Goal: Task Accomplishment & Management: Manage account settings

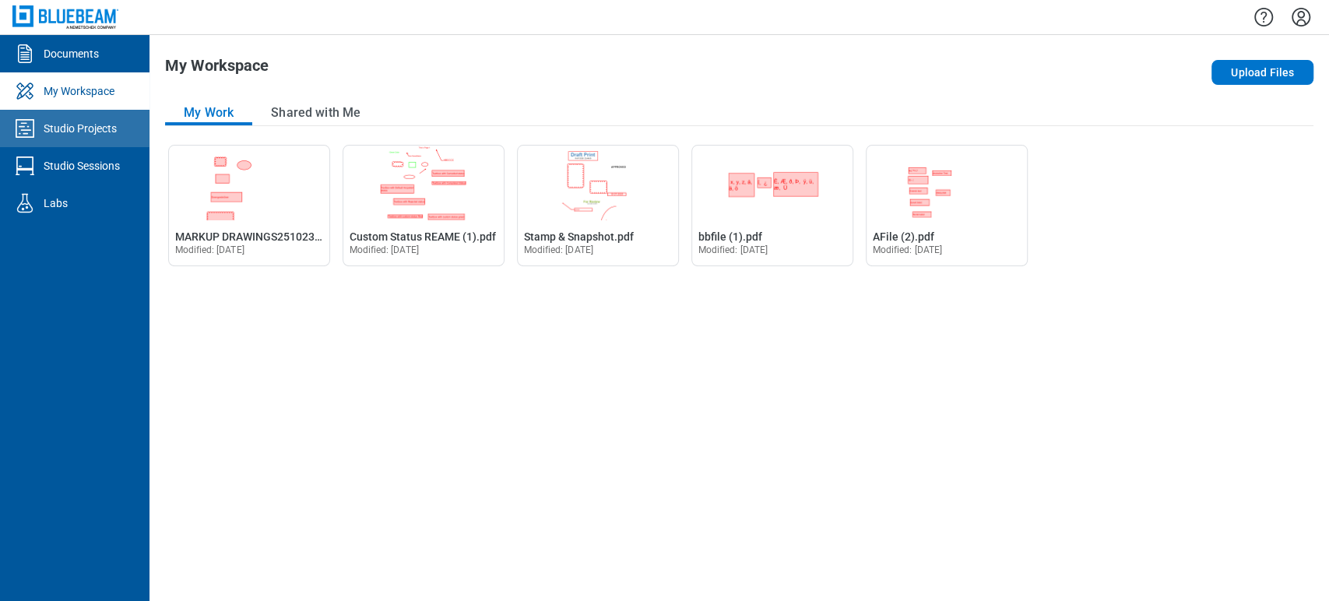
click at [128, 145] on link "Studio Projects" at bounding box center [75, 128] width 150 height 37
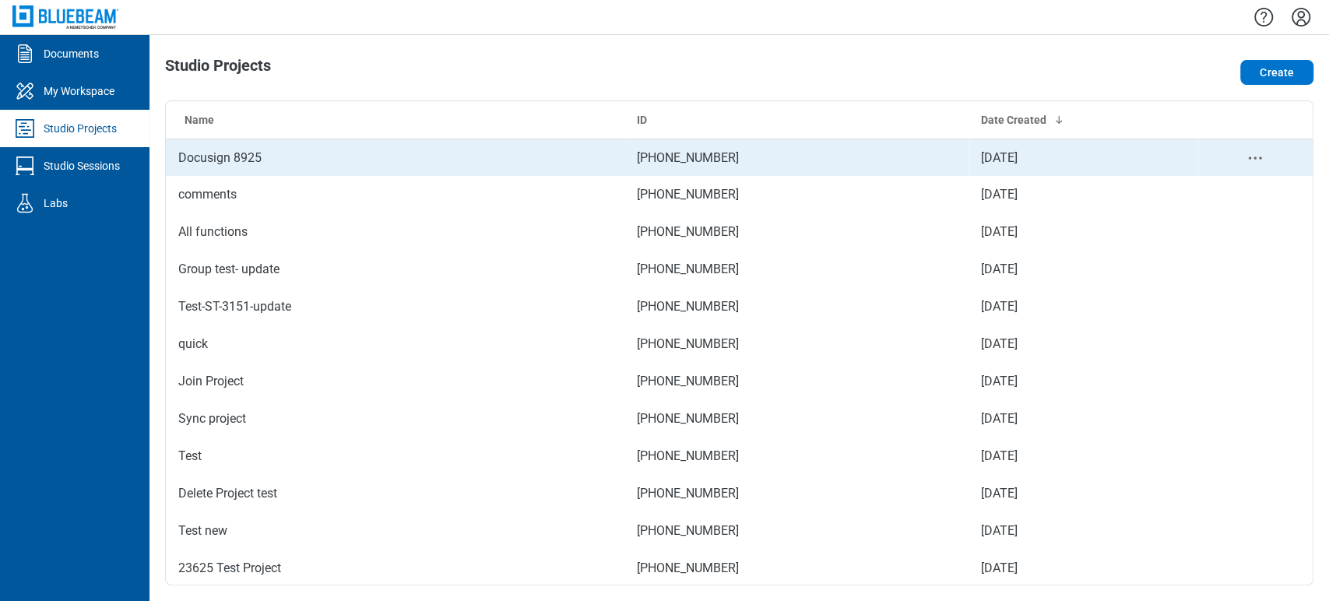
click at [239, 154] on td "Docusign 8925" at bounding box center [395, 157] width 459 height 37
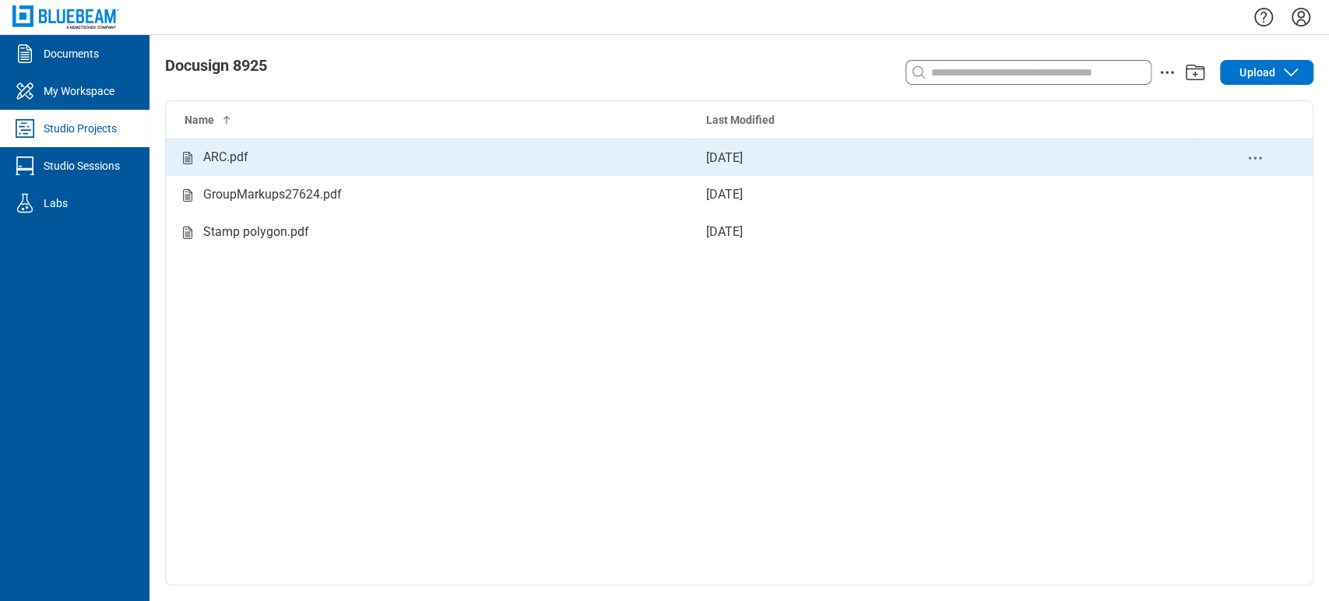
click at [719, 153] on td "Sep 8, 2025" at bounding box center [946, 157] width 505 height 37
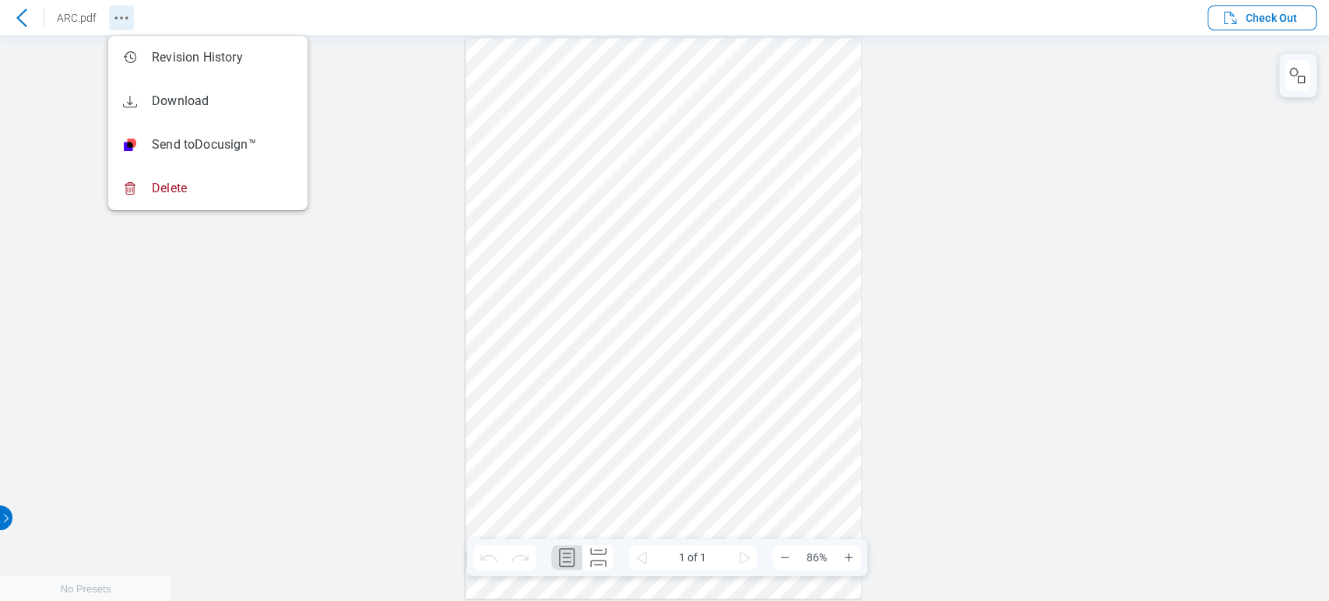
click at [132, 23] on button "Revision History" at bounding box center [121, 17] width 25 height 25
click at [1177, 172] on div at bounding box center [664, 318] width 1329 height 566
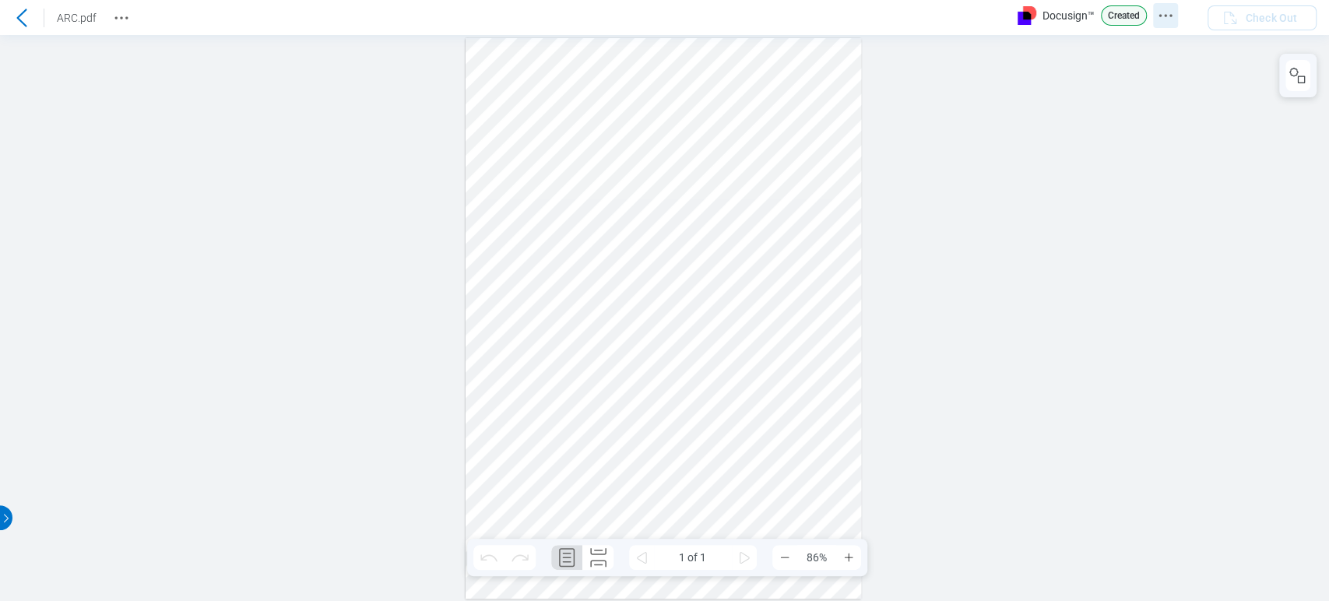
click at [1159, 19] on icon "Docusign Menu" at bounding box center [1165, 15] width 19 height 19
click at [974, 107] on div at bounding box center [664, 318] width 1329 height 566
click at [126, 21] on icon "Revision History" at bounding box center [121, 18] width 19 height 19
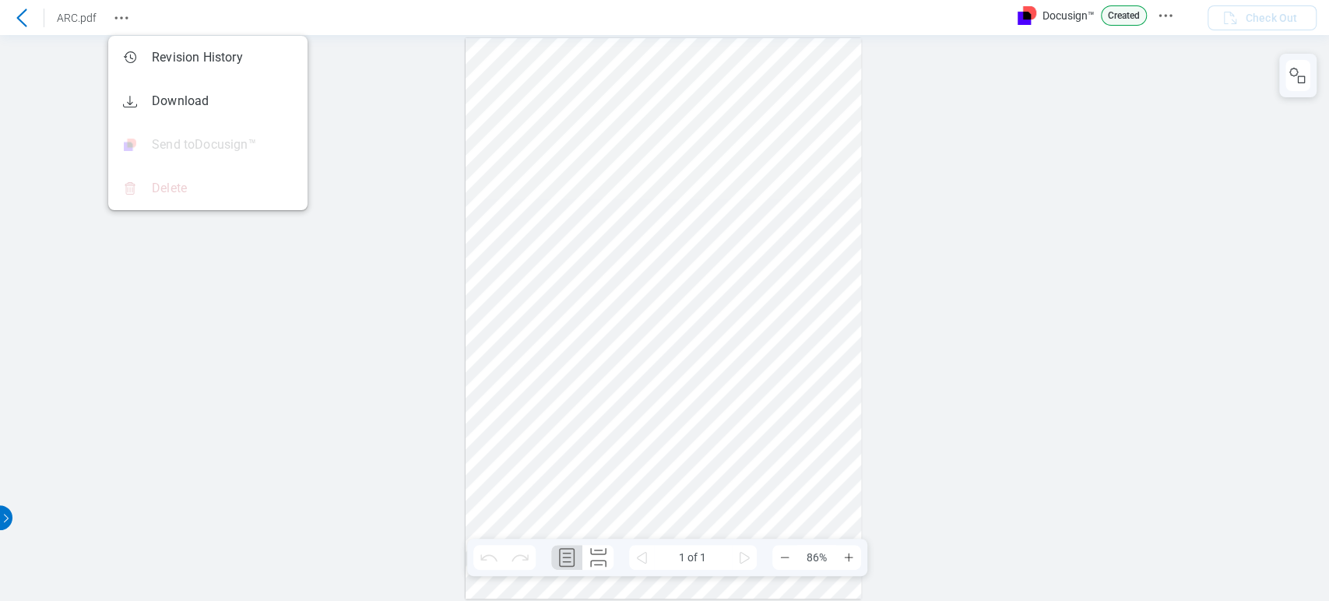
click at [380, 175] on div at bounding box center [664, 318] width 1329 height 566
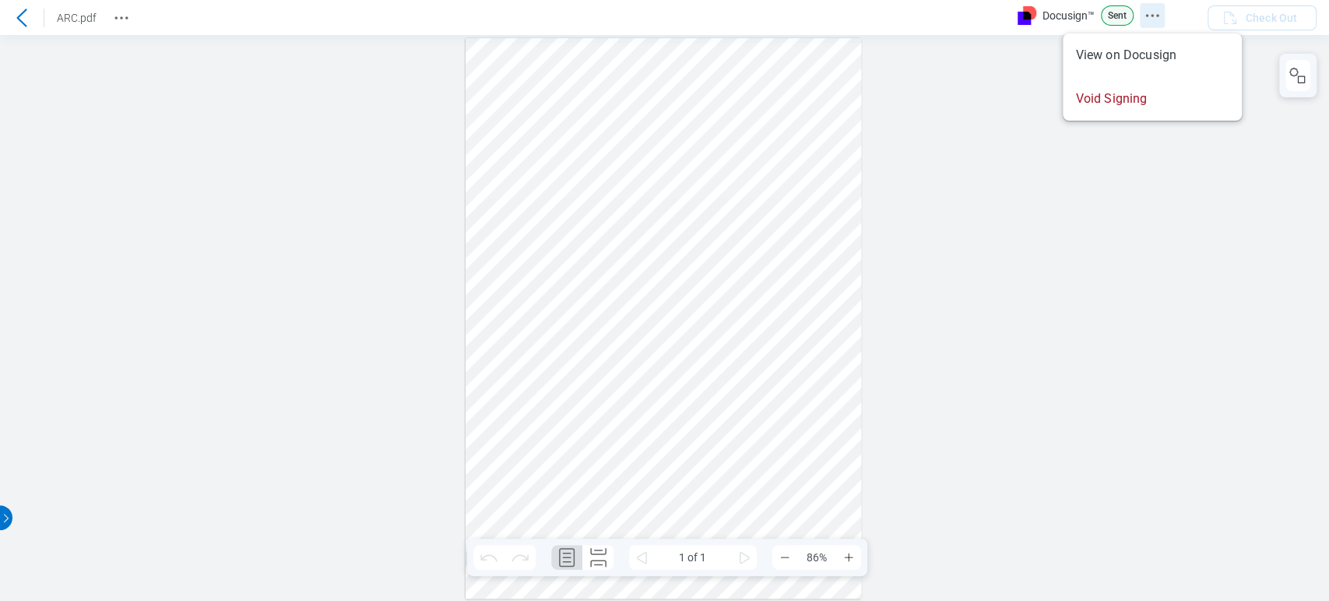
click at [1148, 19] on icon "Docusign Menu" at bounding box center [1152, 15] width 19 height 19
click at [1031, 176] on div at bounding box center [664, 318] width 1329 height 566
click at [122, 19] on icon "Revision History" at bounding box center [121, 18] width 19 height 19
click at [121, 20] on icon "Revision History" at bounding box center [121, 18] width 19 height 19
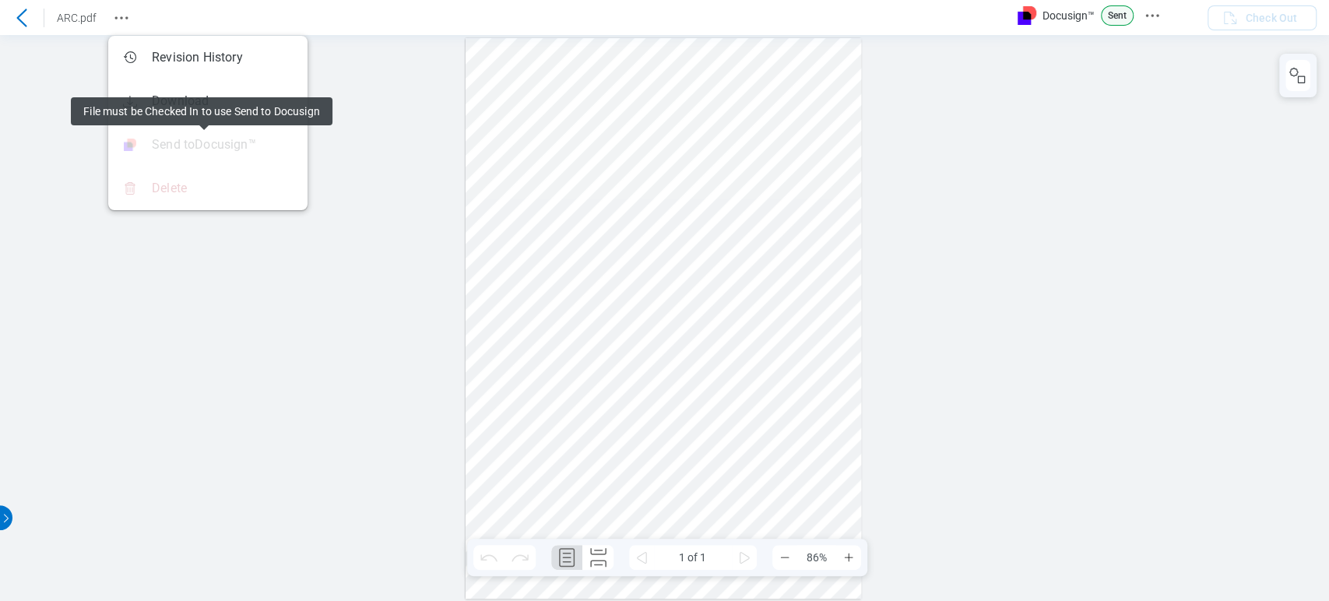
click at [368, 171] on div at bounding box center [664, 318] width 1329 height 566
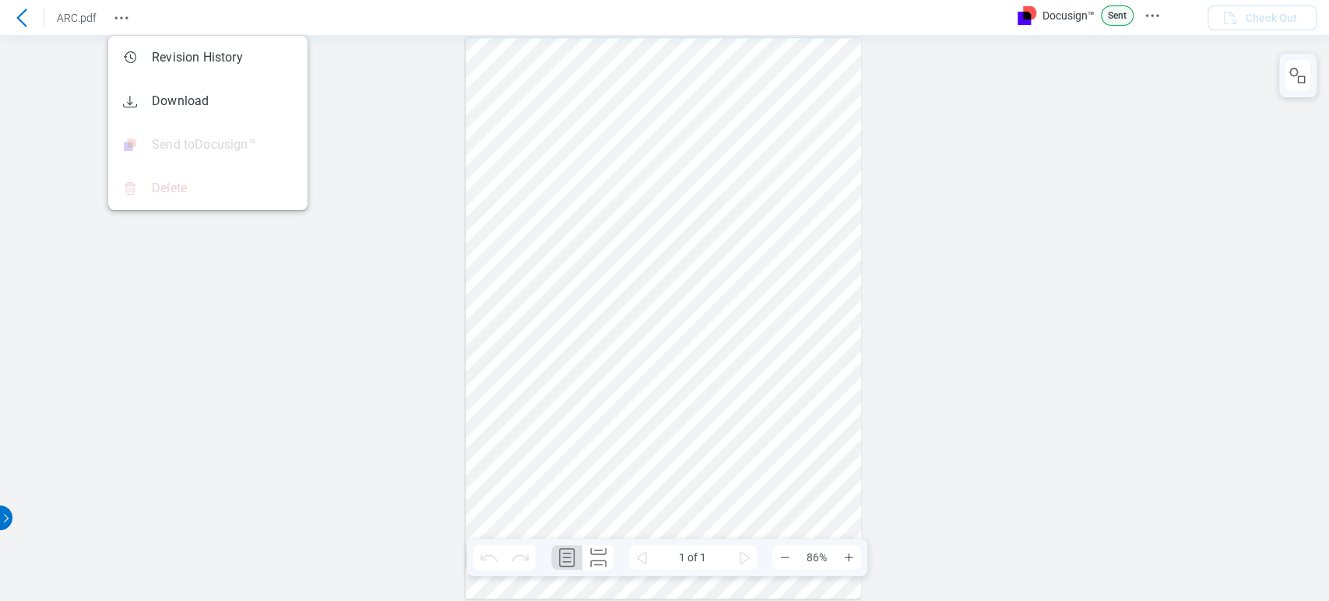
click at [428, 125] on div at bounding box center [664, 318] width 1329 height 566
click at [230, 322] on div at bounding box center [664, 318] width 1329 height 566
click at [118, 17] on icon "Revision History" at bounding box center [121, 18] width 19 height 19
click at [131, 20] on button "Revision History" at bounding box center [121, 17] width 25 height 25
click at [360, 97] on div "Sign here" at bounding box center [664, 318] width 1329 height 566
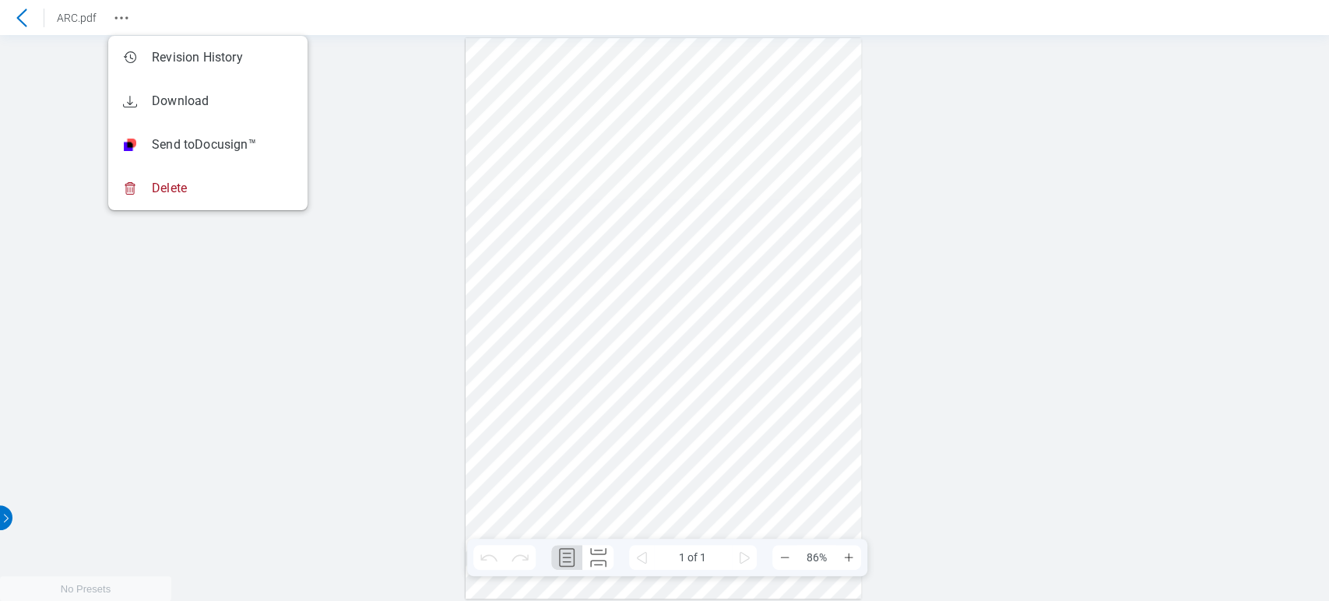
click at [23, 16] on icon at bounding box center [21, 18] width 19 height 19
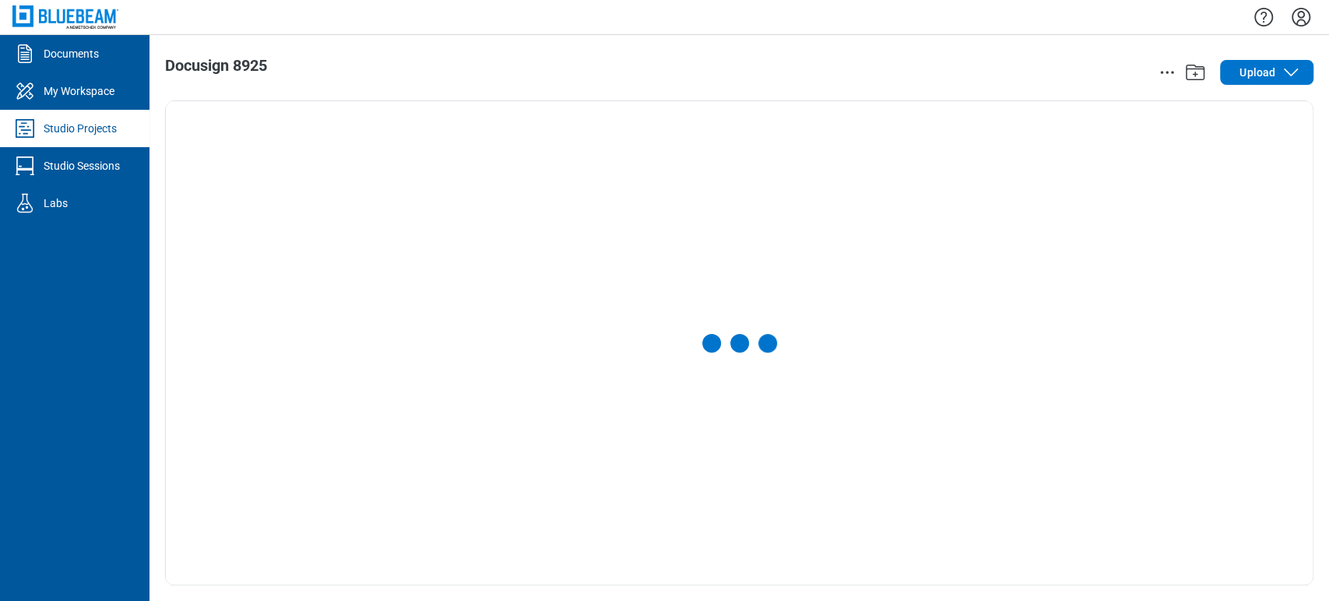
click at [961, 120] on div at bounding box center [739, 343] width 1147 height 484
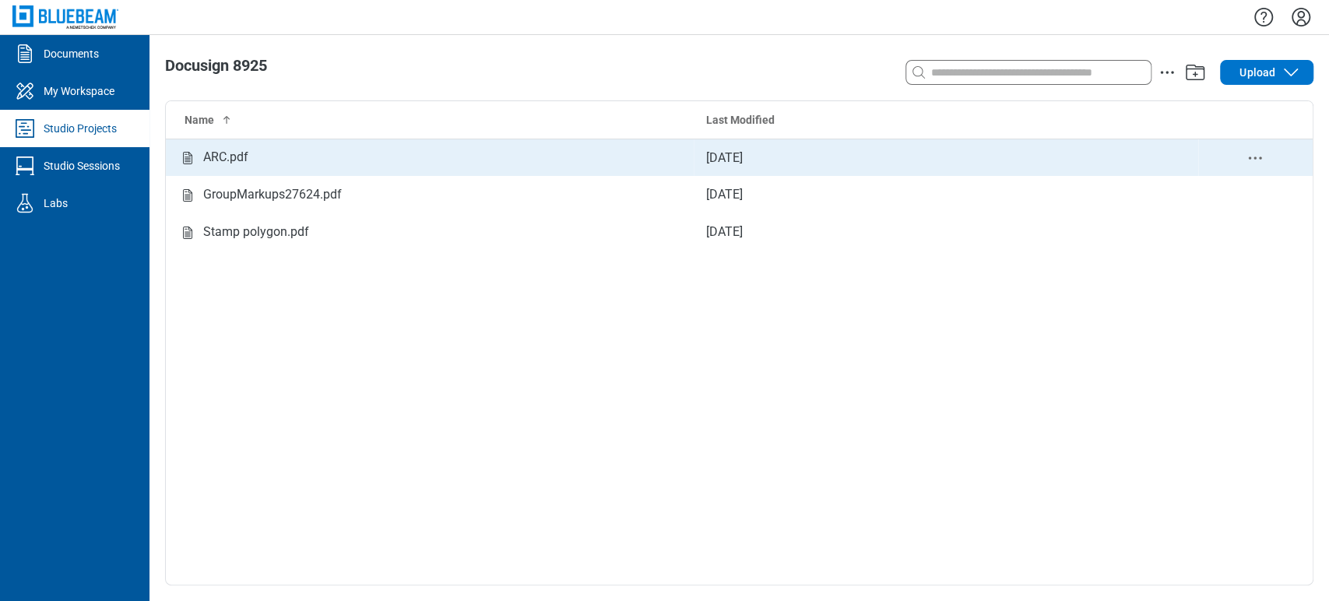
click at [498, 150] on div "ARC.pdf" at bounding box center [429, 157] width 503 height 19
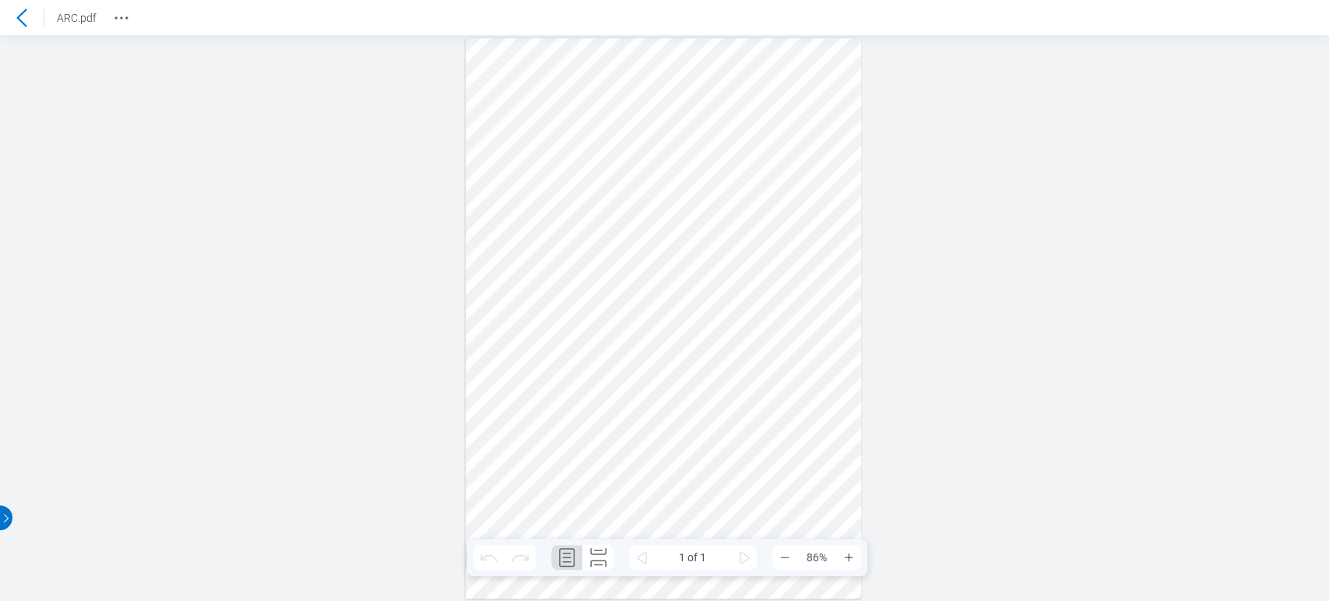
click at [27, 25] on icon at bounding box center [21, 18] width 19 height 19
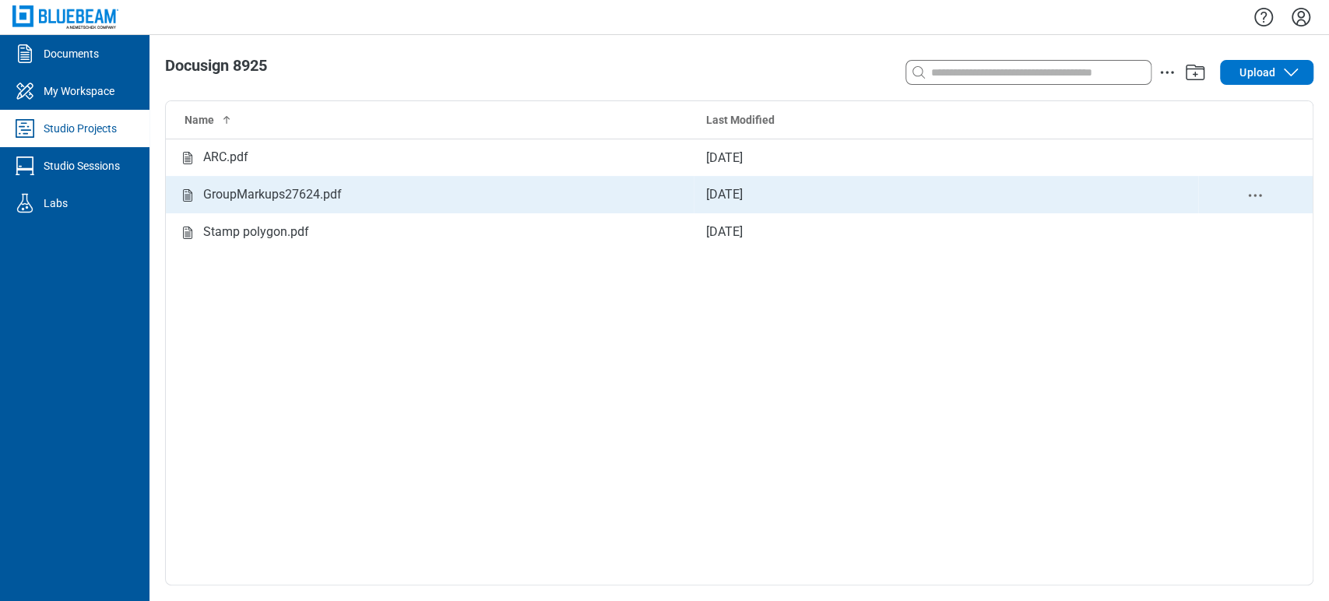
click at [214, 195] on div "GroupMarkups27624.pdf" at bounding box center [272, 194] width 139 height 19
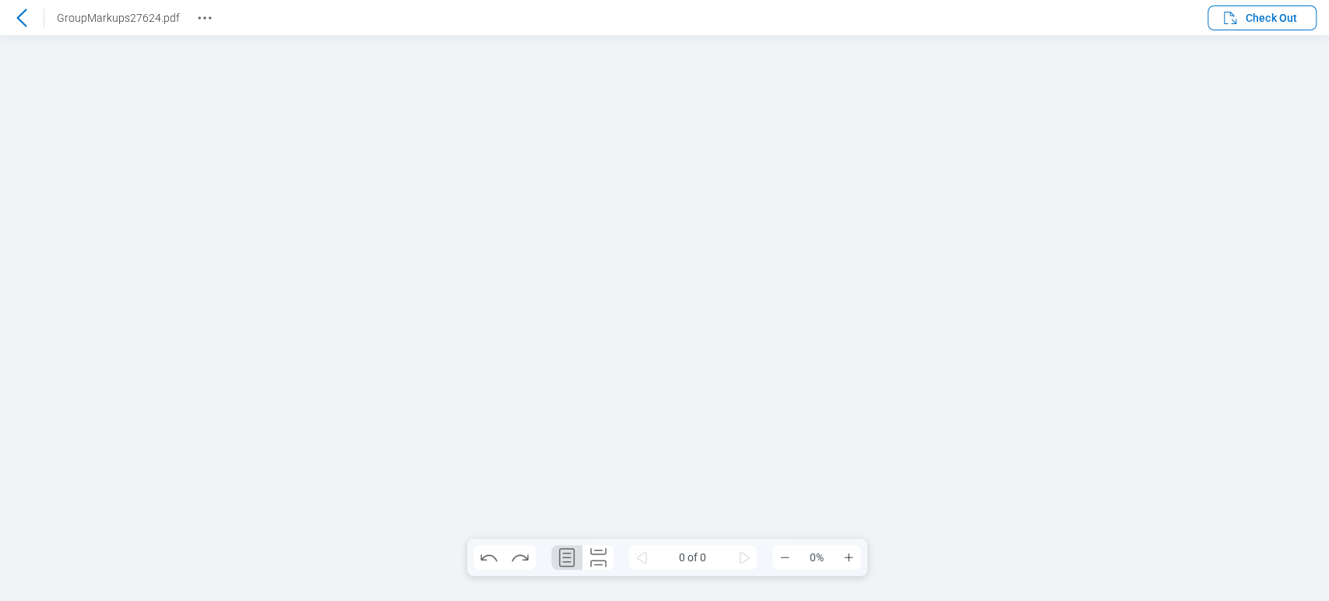
click at [195, 22] on icon "Revision History" at bounding box center [204, 18] width 19 height 19
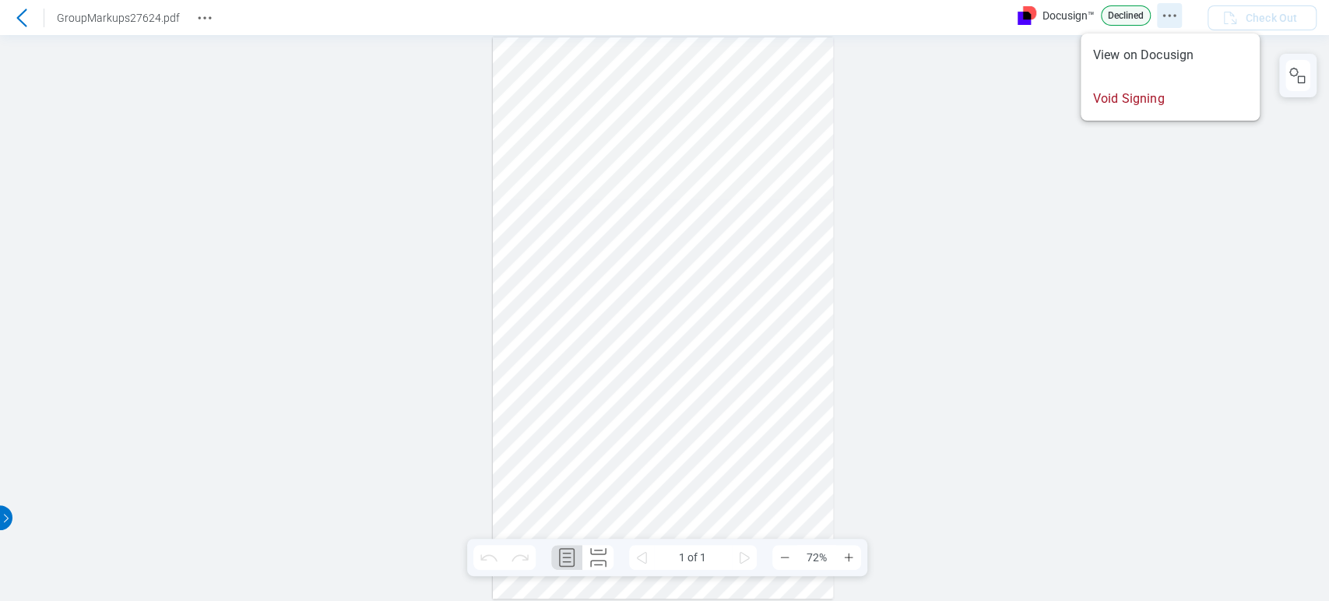
click at [1160, 18] on icon "Docusign Menu" at bounding box center [1169, 15] width 19 height 19
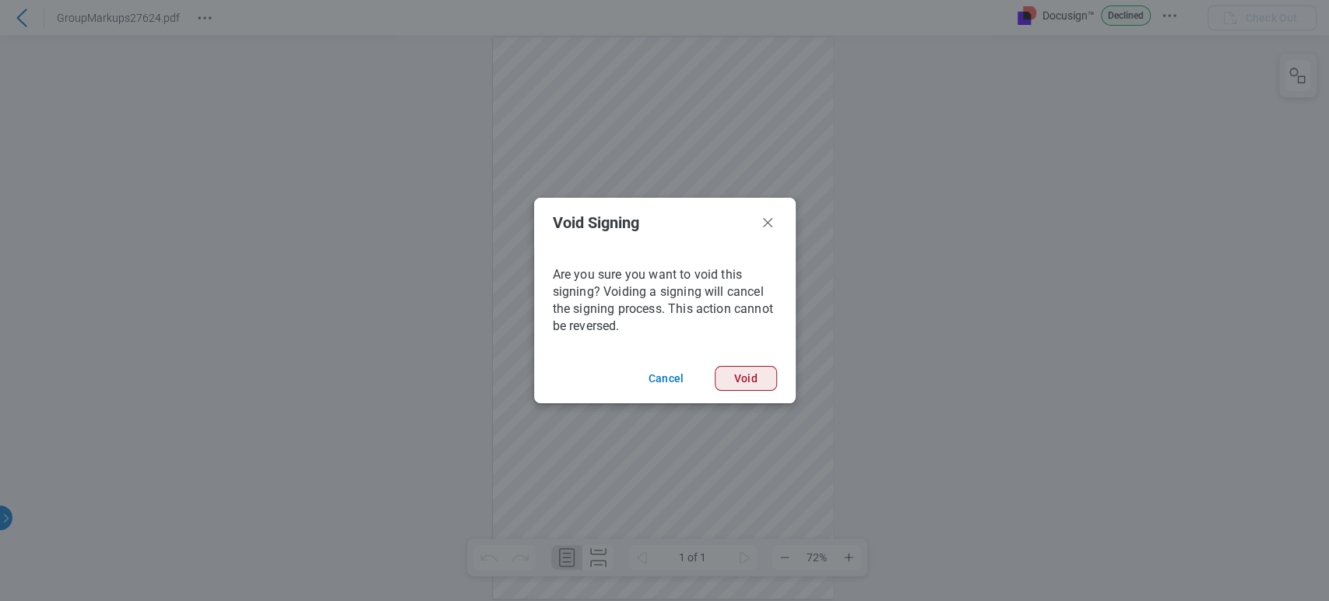
click at [740, 372] on button "Void" at bounding box center [746, 378] width 62 height 25
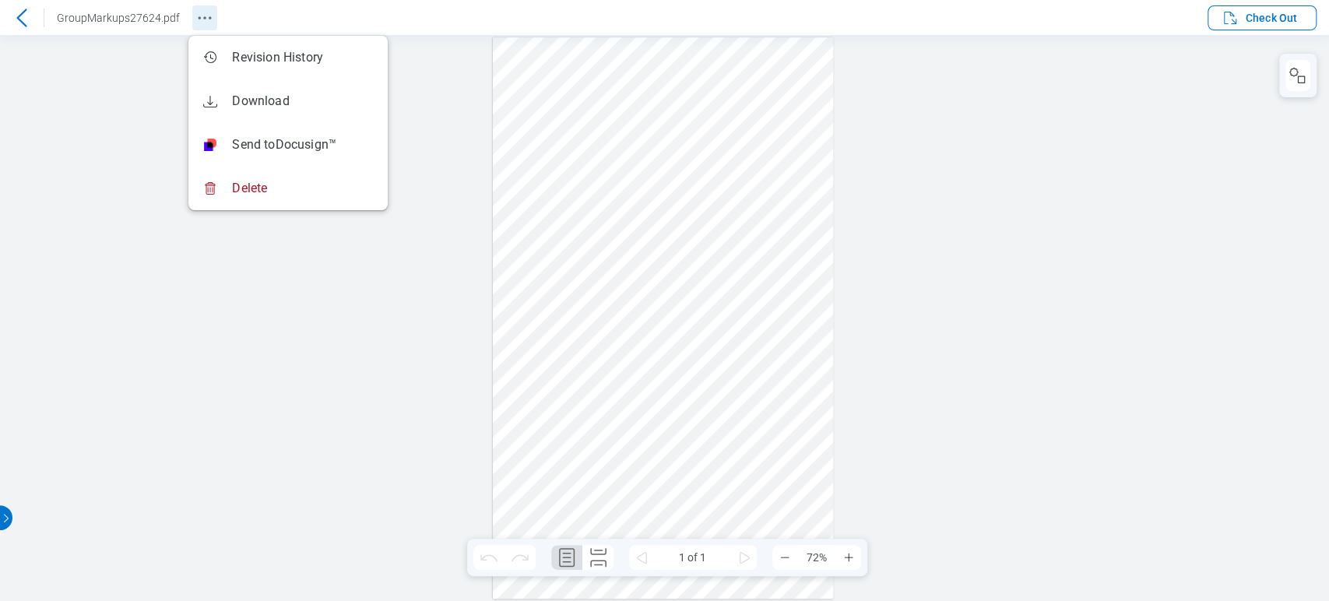
click at [209, 17] on circle "Revision History" at bounding box center [210, 17] width 2 height 2
click at [425, 95] on div at bounding box center [664, 318] width 1329 height 566
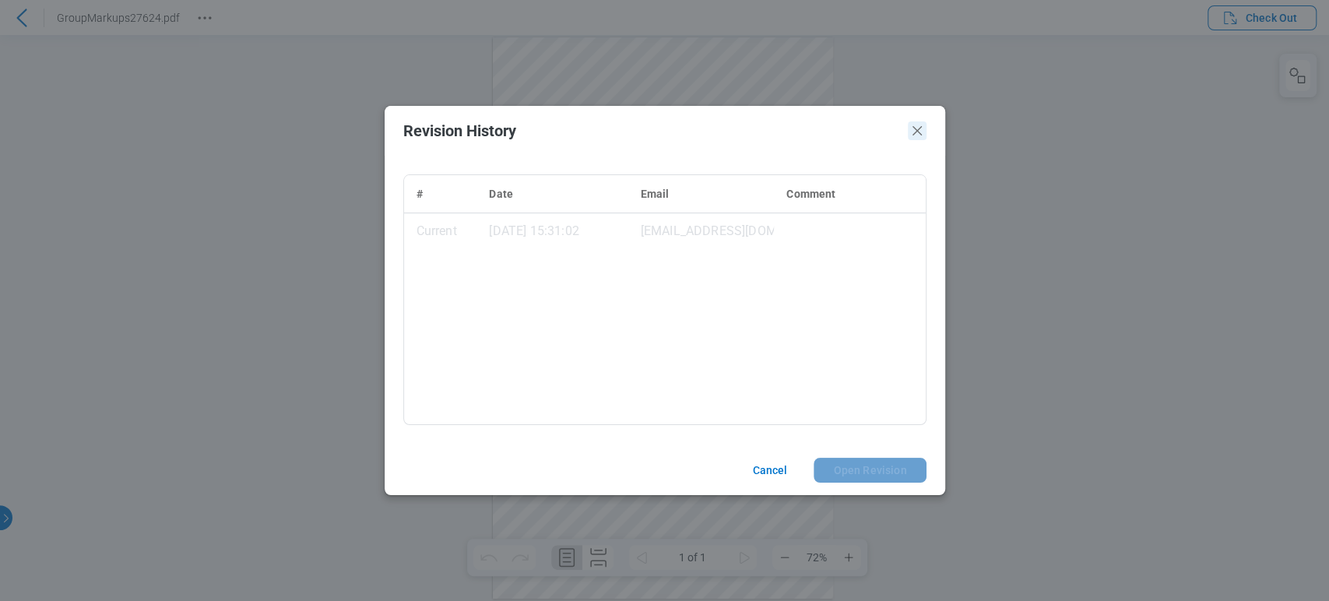
click at [909, 130] on icon "Close" at bounding box center [917, 130] width 19 height 19
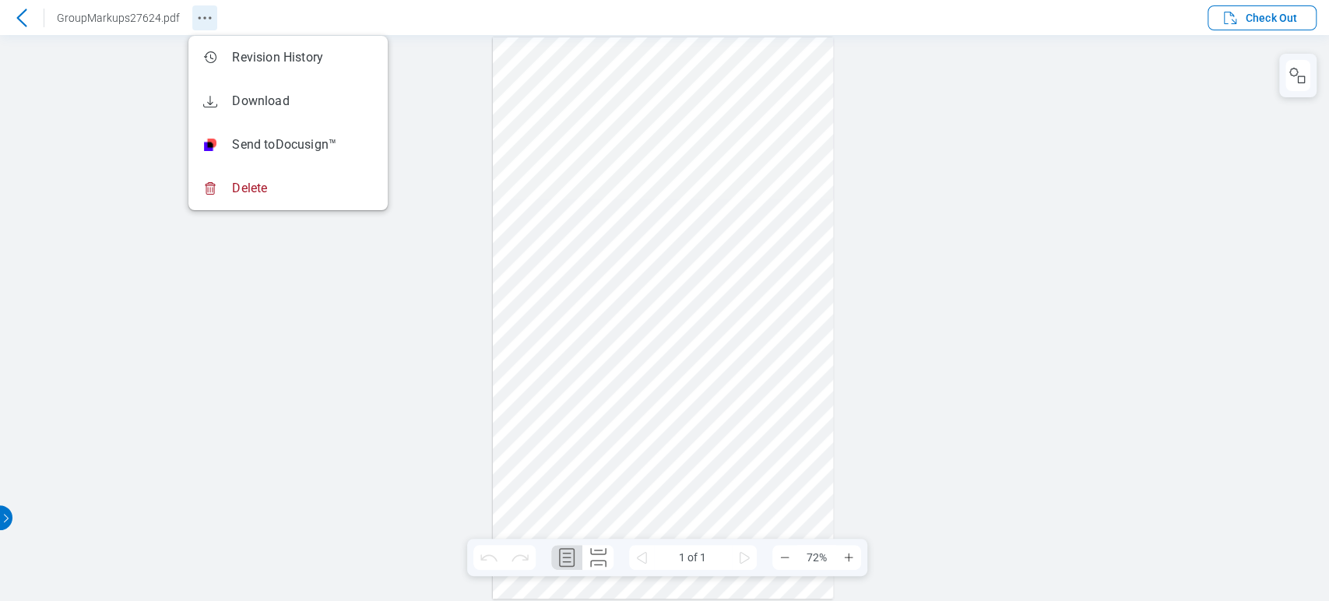
click at [195, 16] on icon "Revision History" at bounding box center [204, 18] width 19 height 19
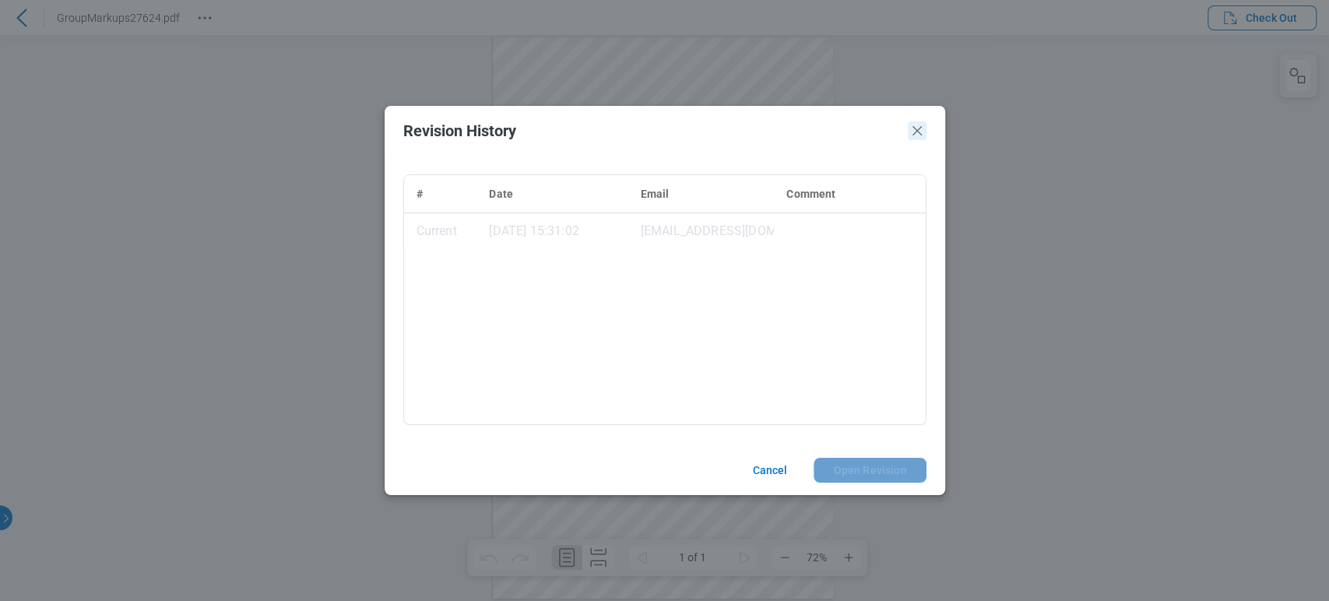
click at [913, 126] on icon "Close" at bounding box center [917, 130] width 19 height 19
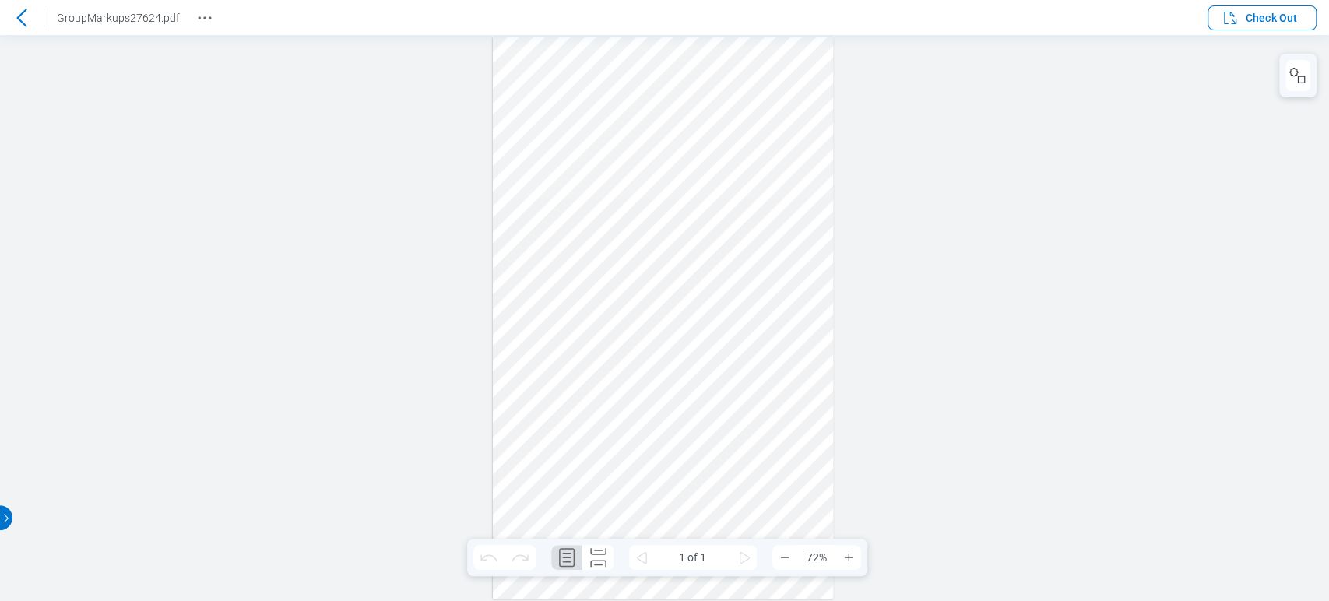
click at [17, 22] on icon at bounding box center [21, 18] width 19 height 19
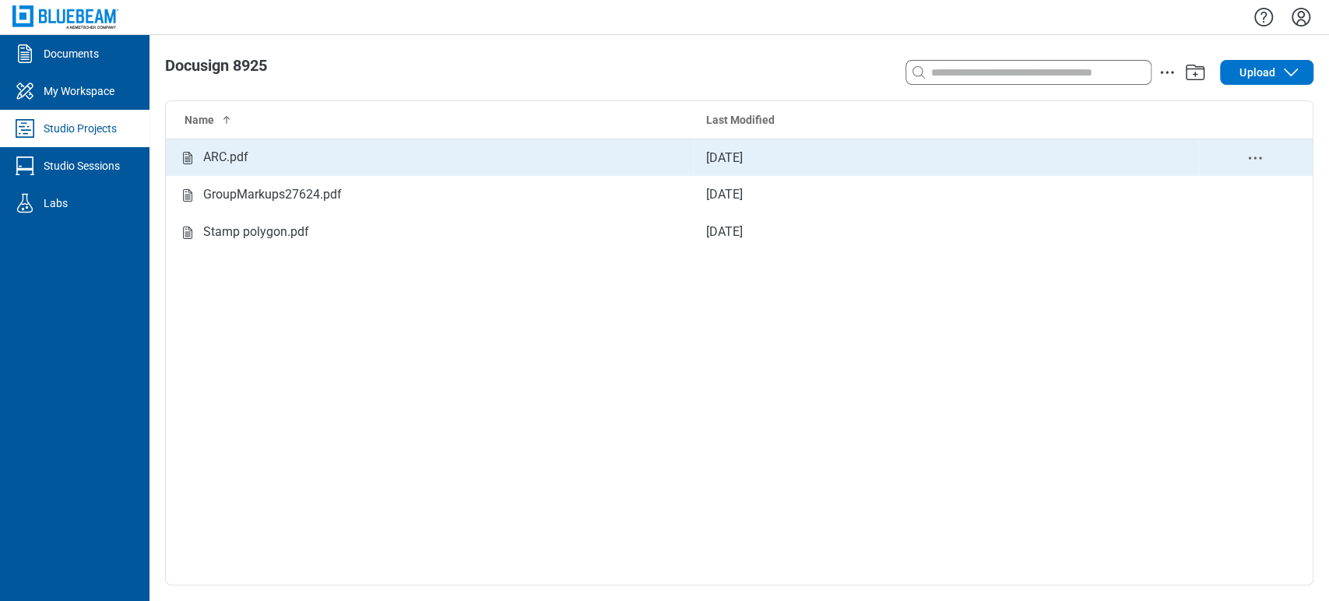
click at [249, 160] on div "ARC.pdf" at bounding box center [429, 157] width 503 height 19
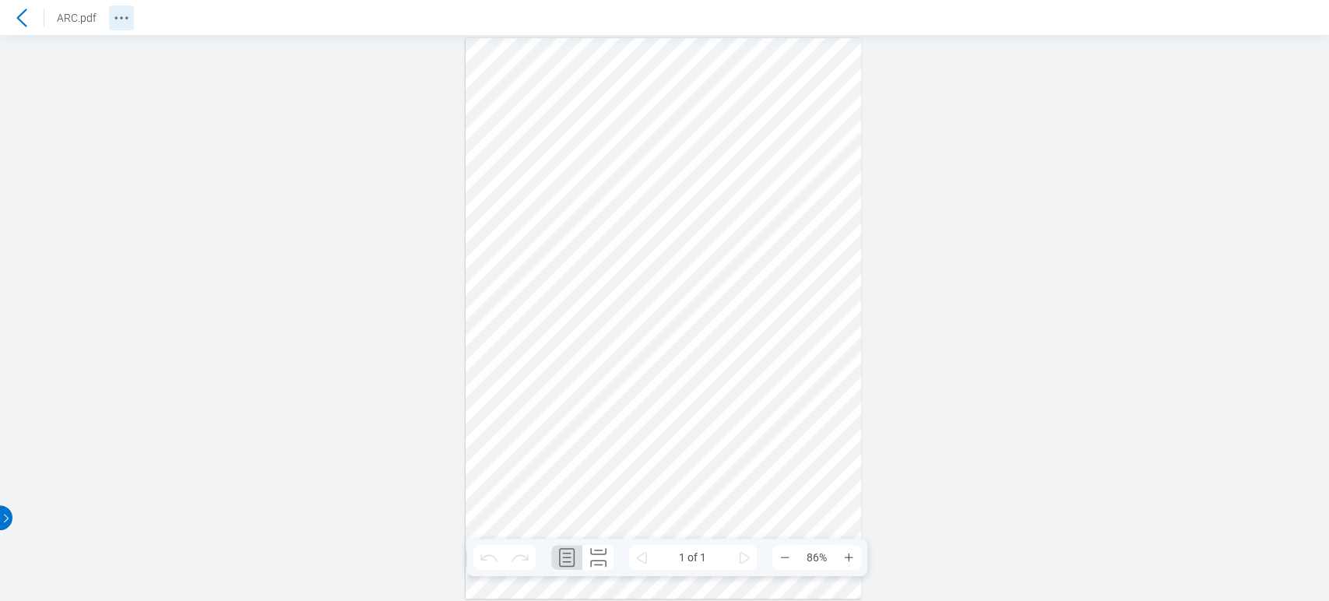
click at [122, 12] on icon "Revision History" at bounding box center [121, 18] width 19 height 19
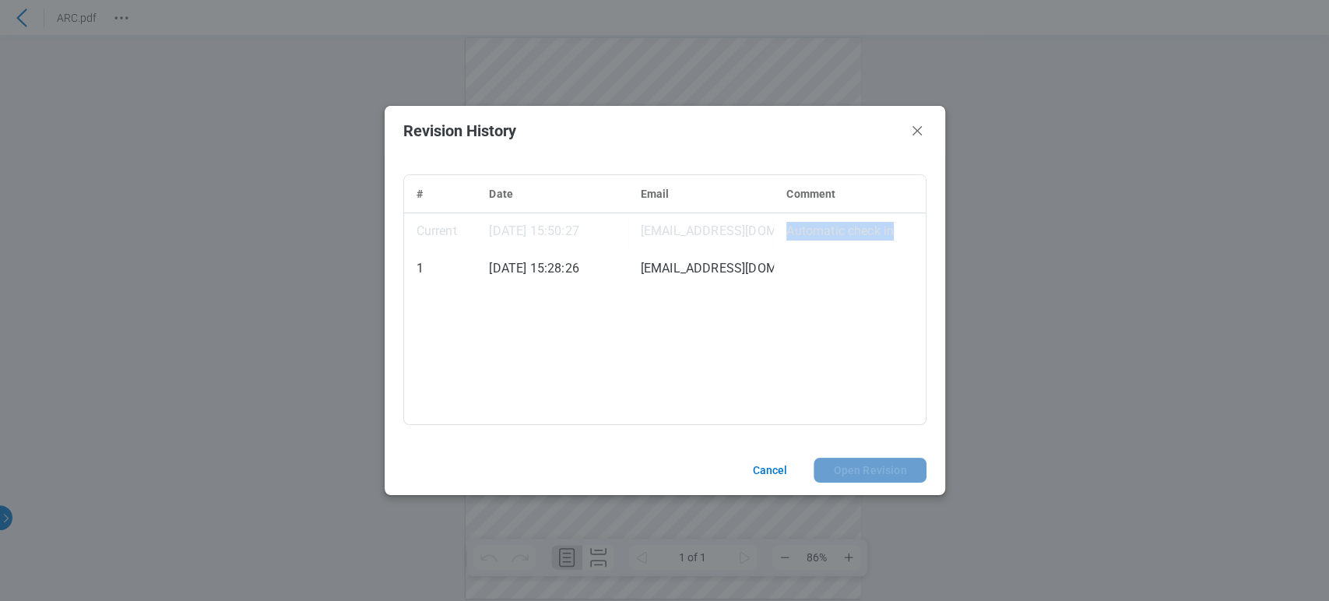
drag, startPoint x: 789, startPoint y: 229, endPoint x: 893, endPoint y: 234, distance: 104.5
click at [893, 234] on td "Automatic check in" at bounding box center [849, 231] width 151 height 37
click at [914, 123] on icon "Close" at bounding box center [917, 130] width 19 height 19
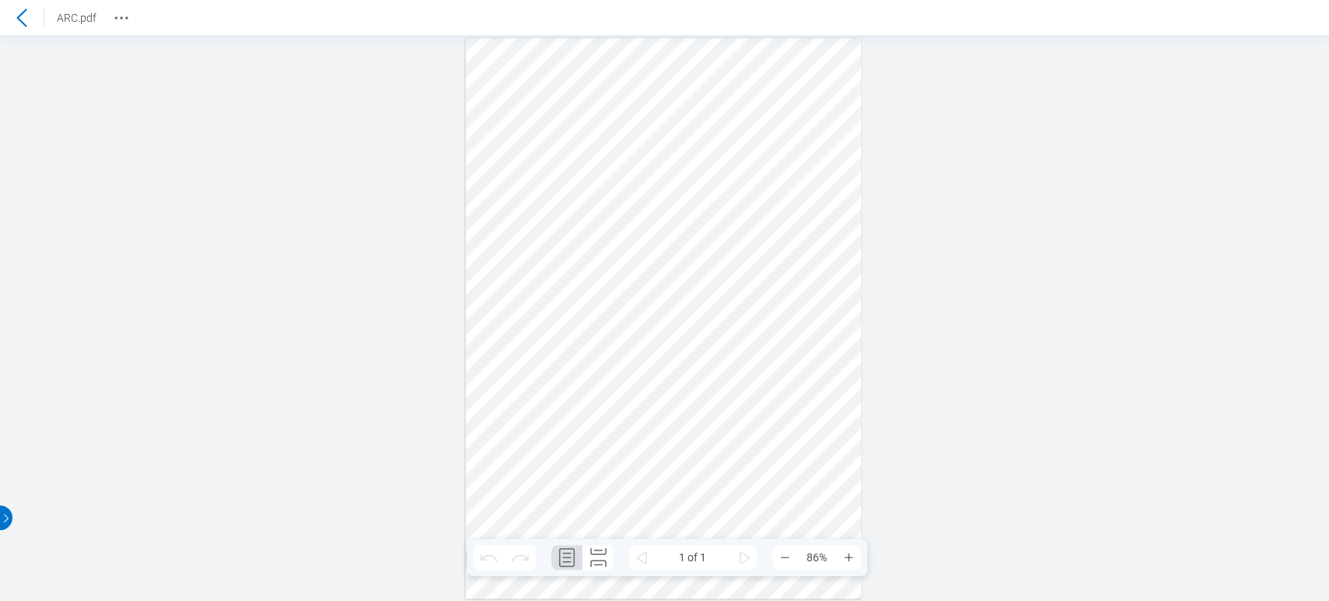
click at [12, 23] on icon at bounding box center [21, 18] width 19 height 19
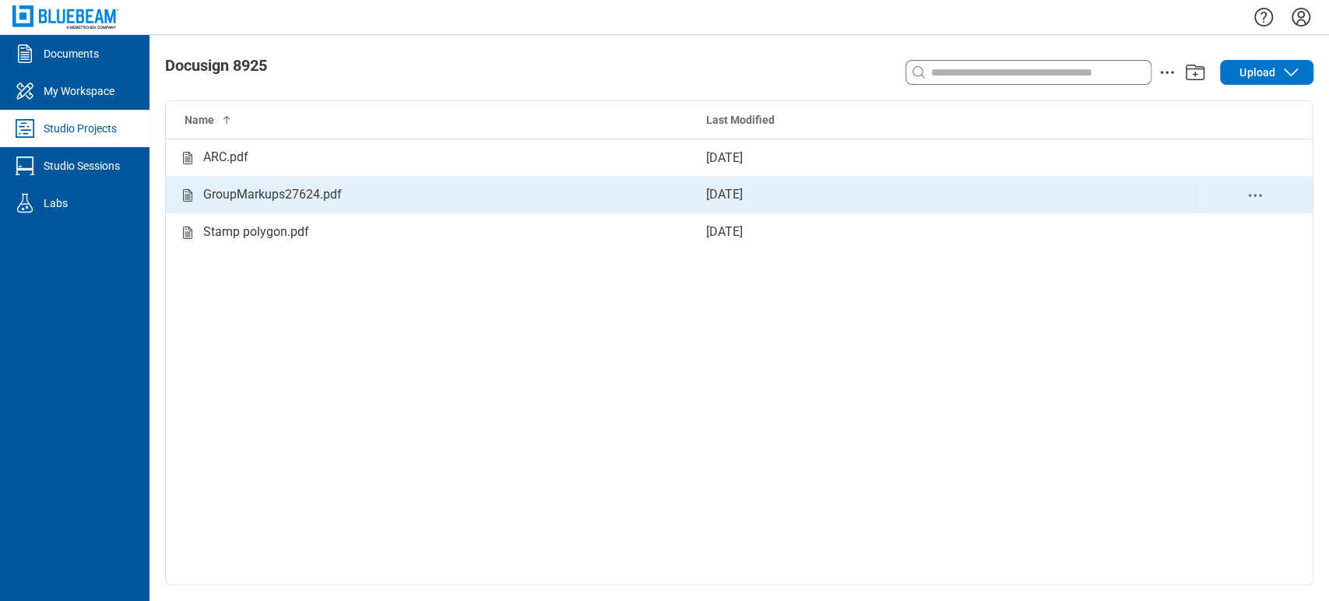
click at [241, 180] on td "GroupMarkups27624.pdf" at bounding box center [430, 194] width 528 height 37
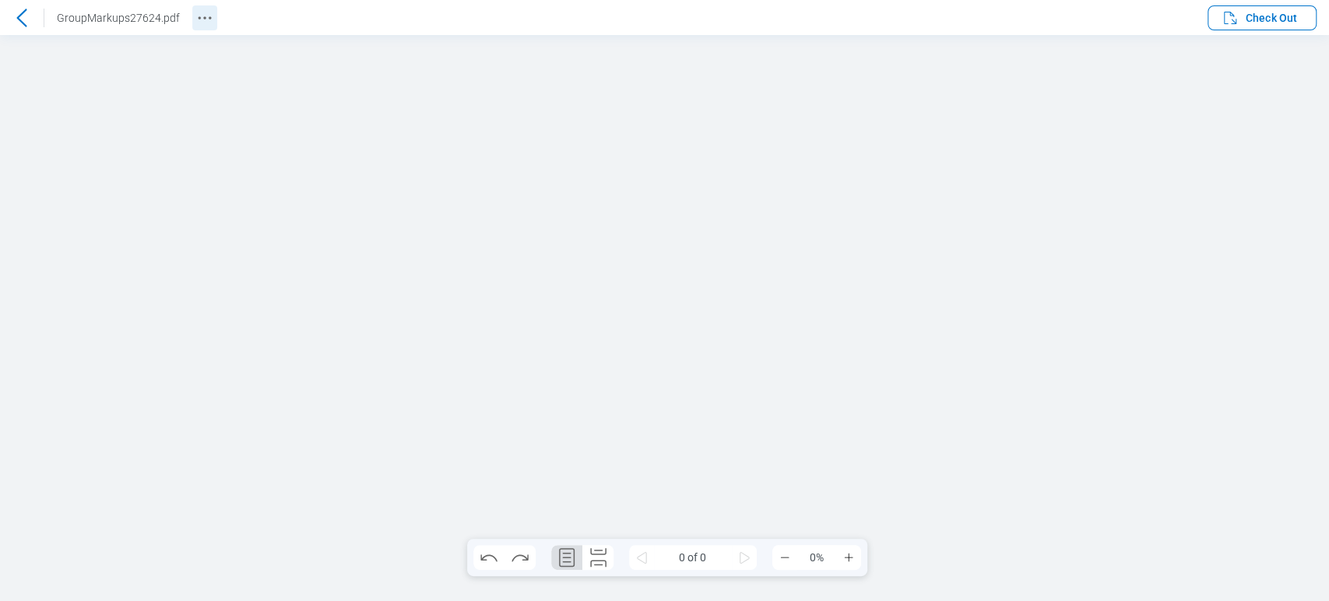
click at [192, 19] on button "Revision History" at bounding box center [204, 17] width 25 height 25
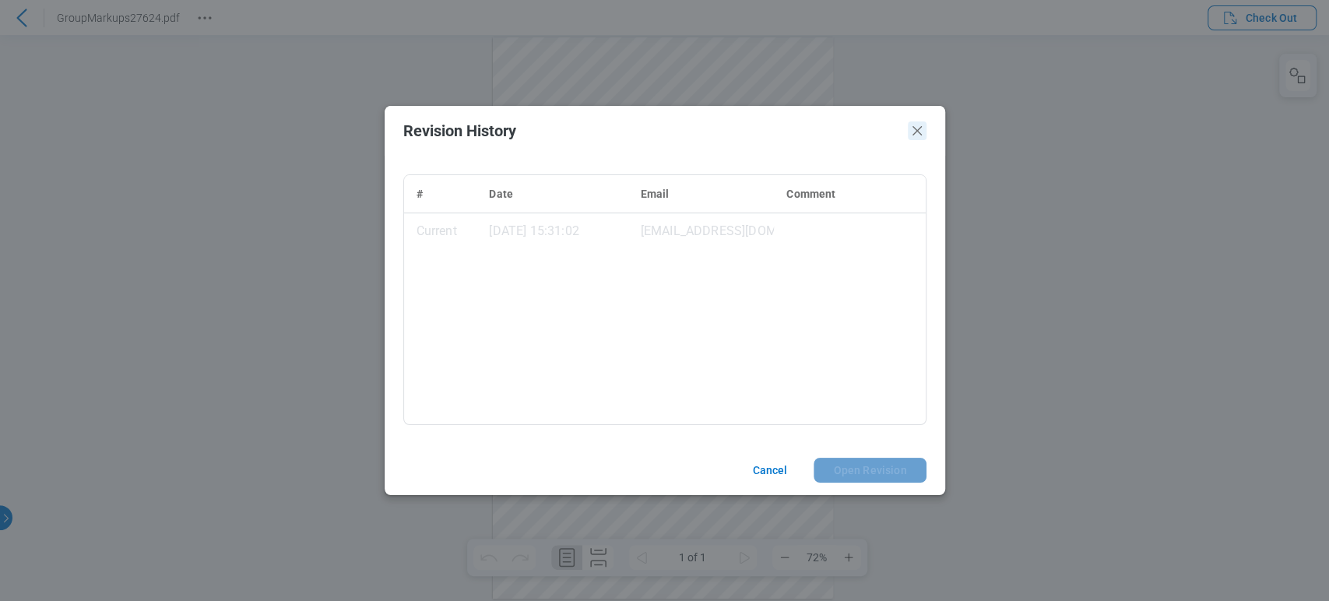
click at [919, 136] on icon "Close" at bounding box center [917, 130] width 19 height 19
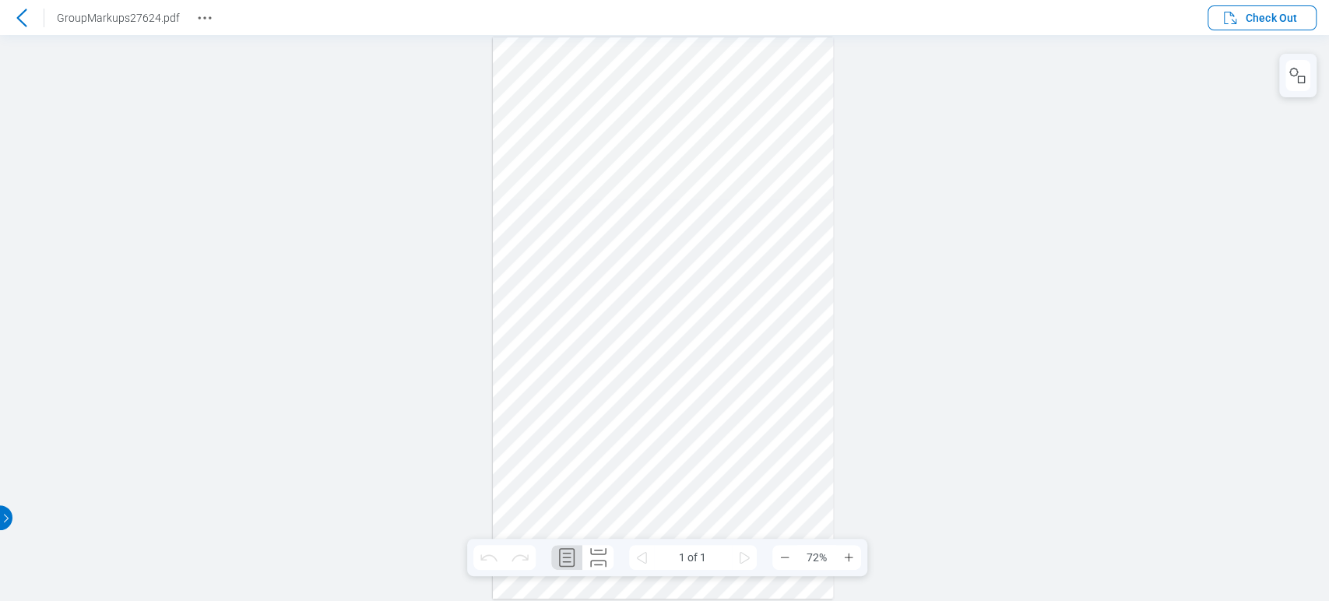
click at [192, 5] on div at bounding box center [204, 17] width 25 height 25
click at [195, 22] on icon "Revision History" at bounding box center [204, 18] width 19 height 19
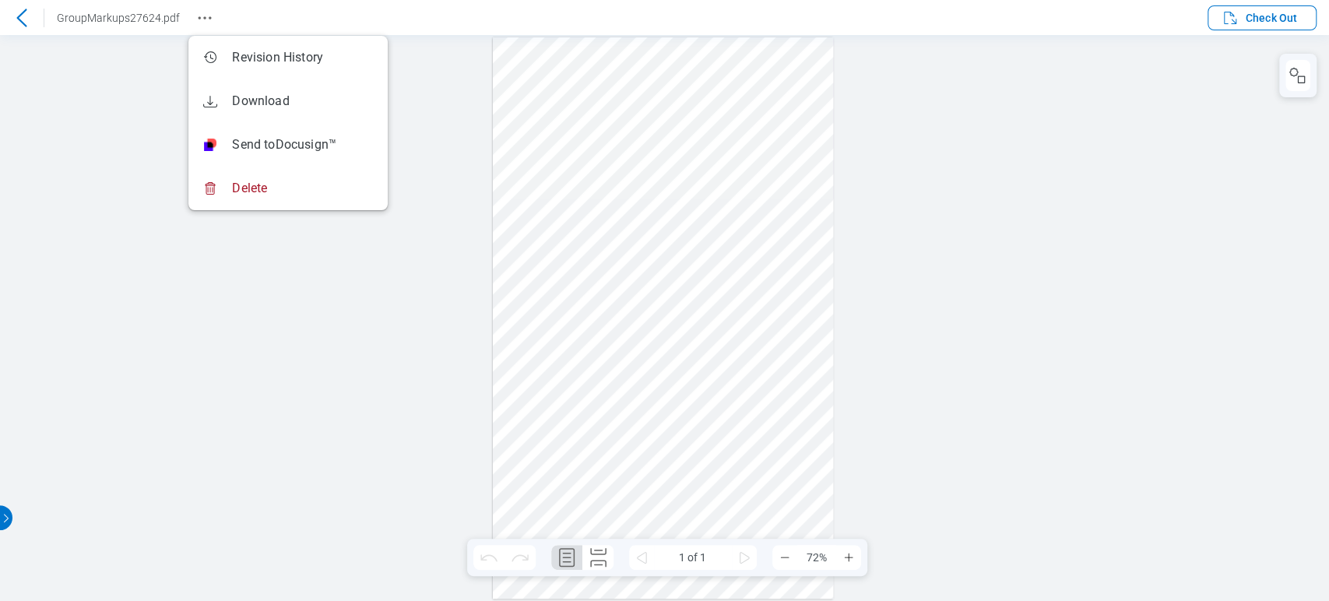
drag, startPoint x: 1053, startPoint y: 178, endPoint x: 1191, endPoint y: 72, distance: 174.4
click at [1055, 175] on div at bounding box center [664, 318] width 1329 height 566
click at [1268, 15] on span "Check Out" at bounding box center [1271, 18] width 51 height 16
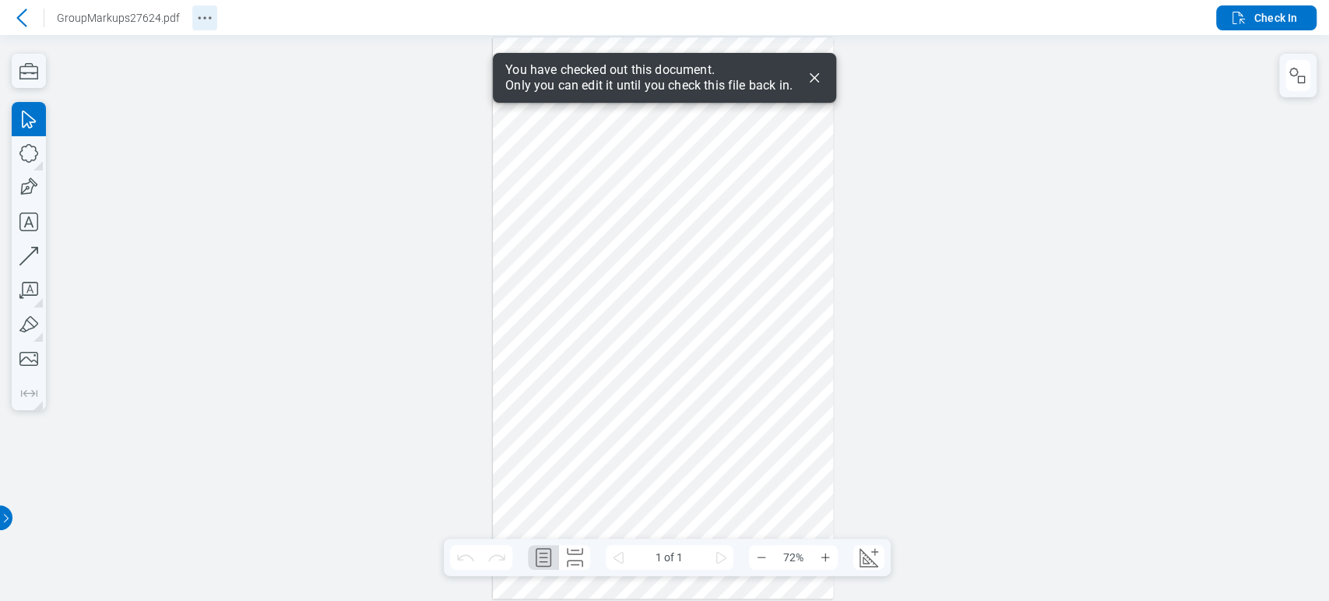
click at [203, 17] on circle "Revision History" at bounding box center [204, 17] width 2 height 2
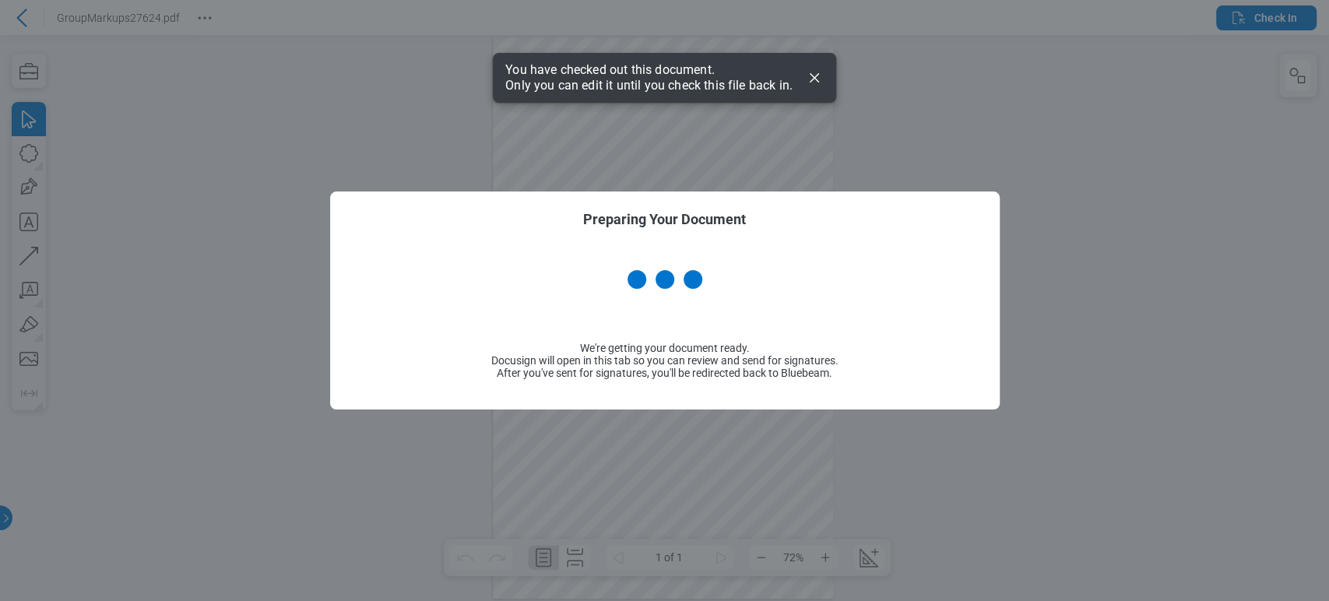
click at [818, 76] on icon "Dismiss" at bounding box center [814, 78] width 19 height 19
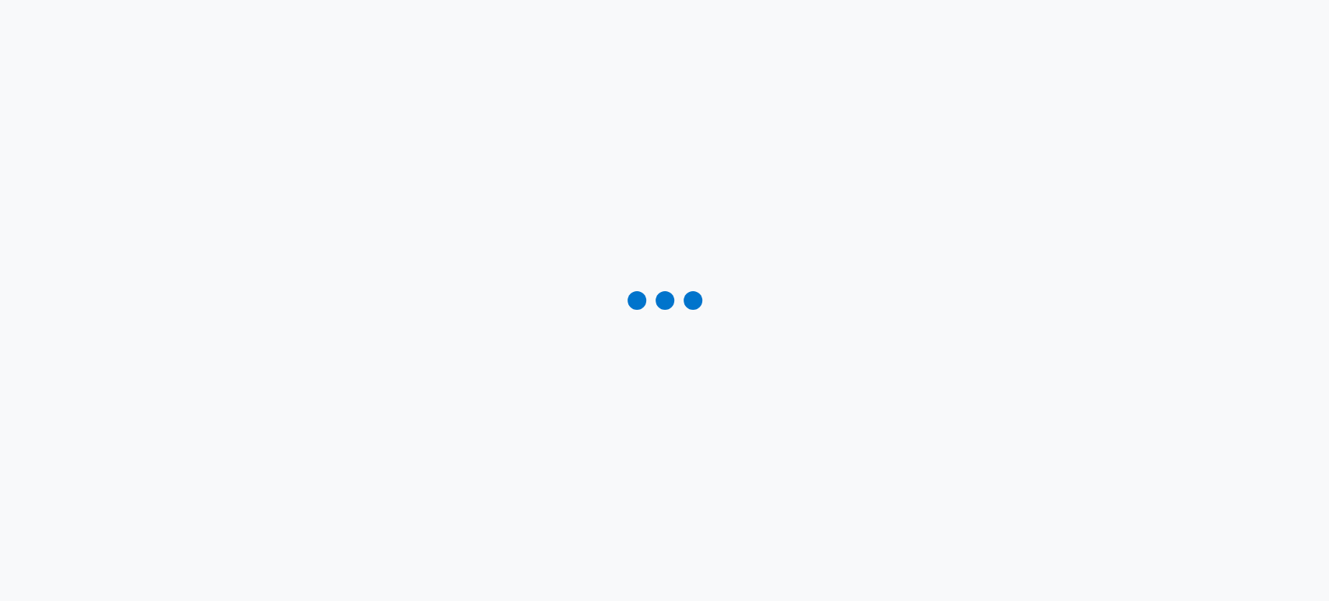
click at [924, 151] on div at bounding box center [664, 300] width 1329 height 601
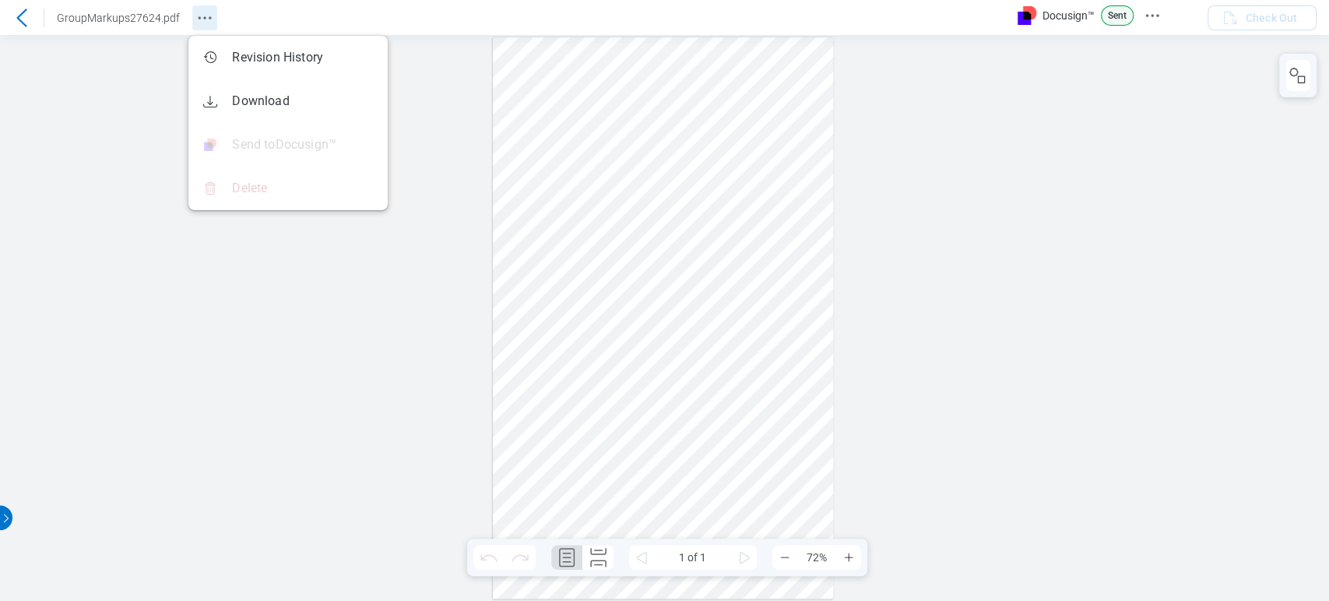
click at [203, 23] on icon "Revision History" at bounding box center [204, 18] width 19 height 19
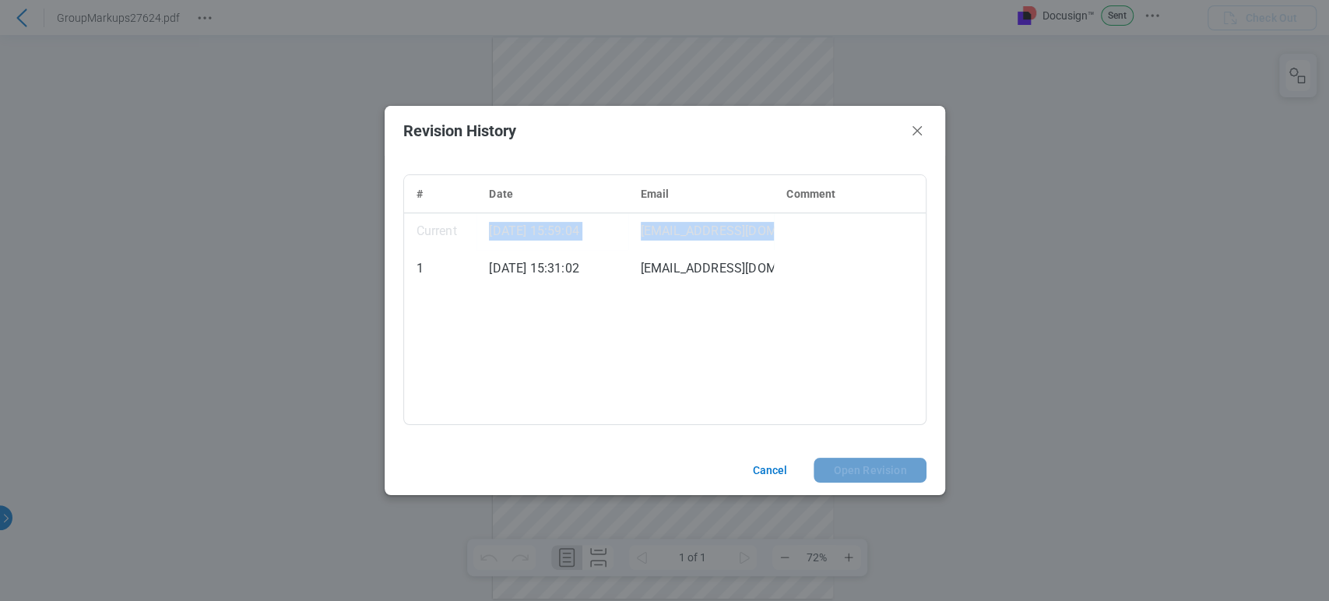
drag, startPoint x: 840, startPoint y: 232, endPoint x: 490, endPoint y: 228, distance: 350.4
click at [490, 228] on tr "Current 08/09/2025, 15:59:04 cxicore17@mail.com" at bounding box center [665, 231] width 522 height 37
click at [845, 234] on td "Revision history table" at bounding box center [849, 231] width 151 height 37
click at [922, 139] on icon "Close" at bounding box center [917, 130] width 19 height 19
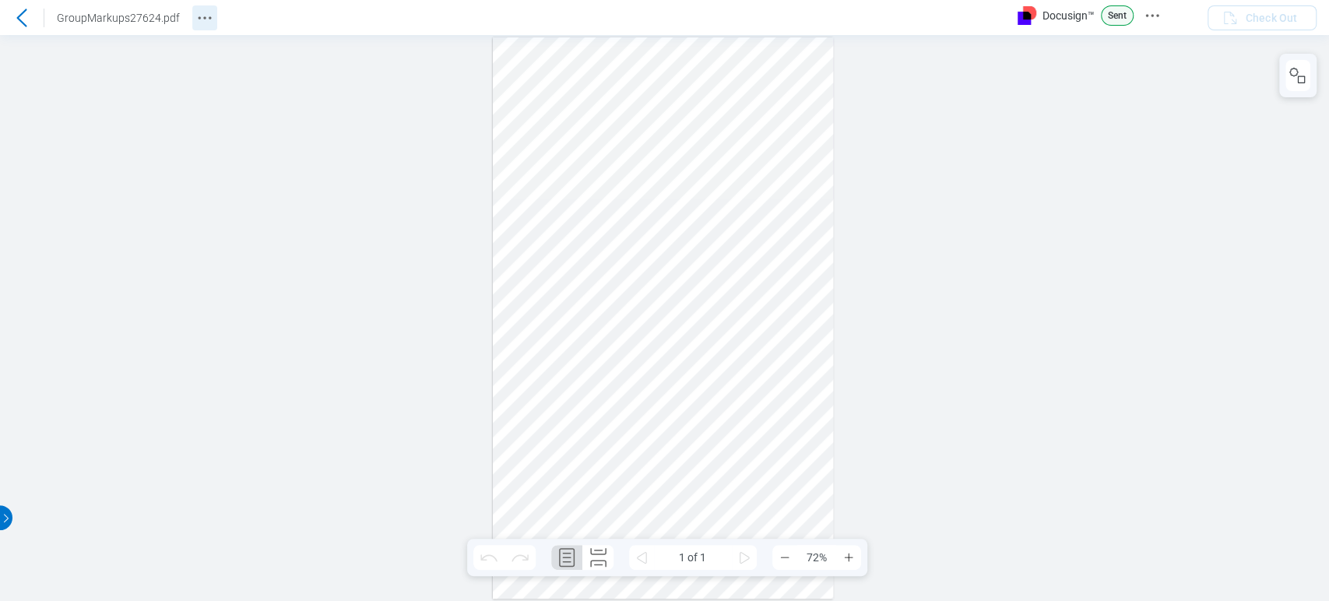
click at [195, 23] on icon "Revision History" at bounding box center [204, 18] width 19 height 19
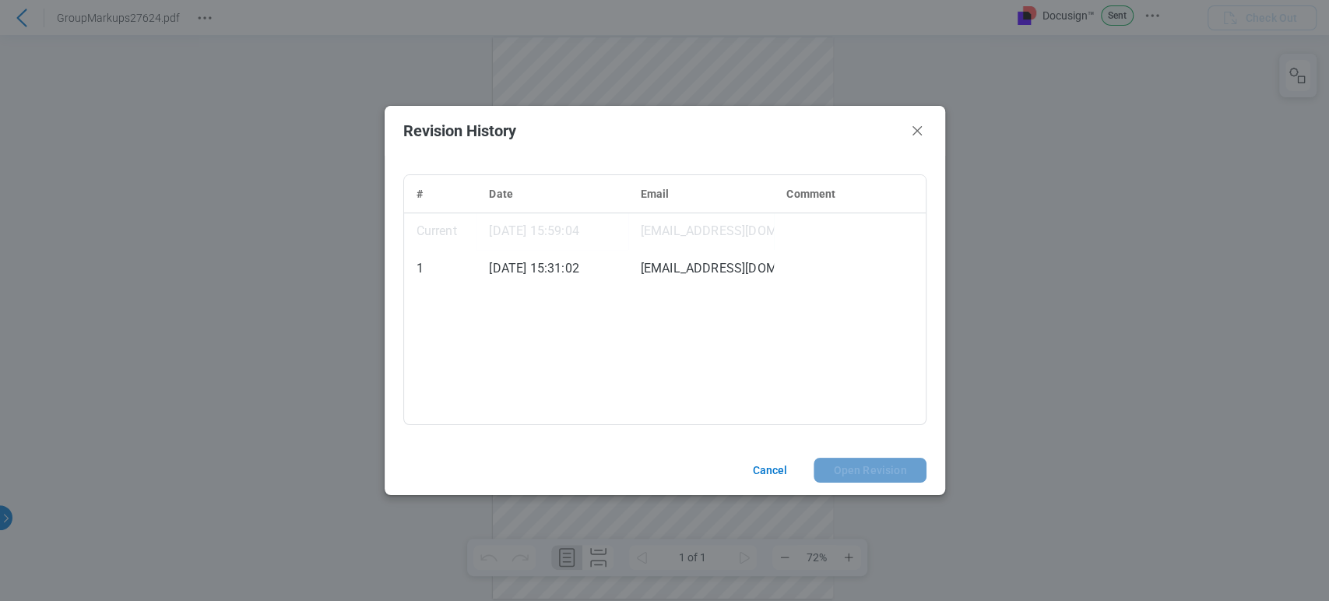
click at [827, 235] on td "Revision history table" at bounding box center [849, 231] width 151 height 37
click at [921, 137] on icon "Close" at bounding box center [917, 130] width 19 height 19
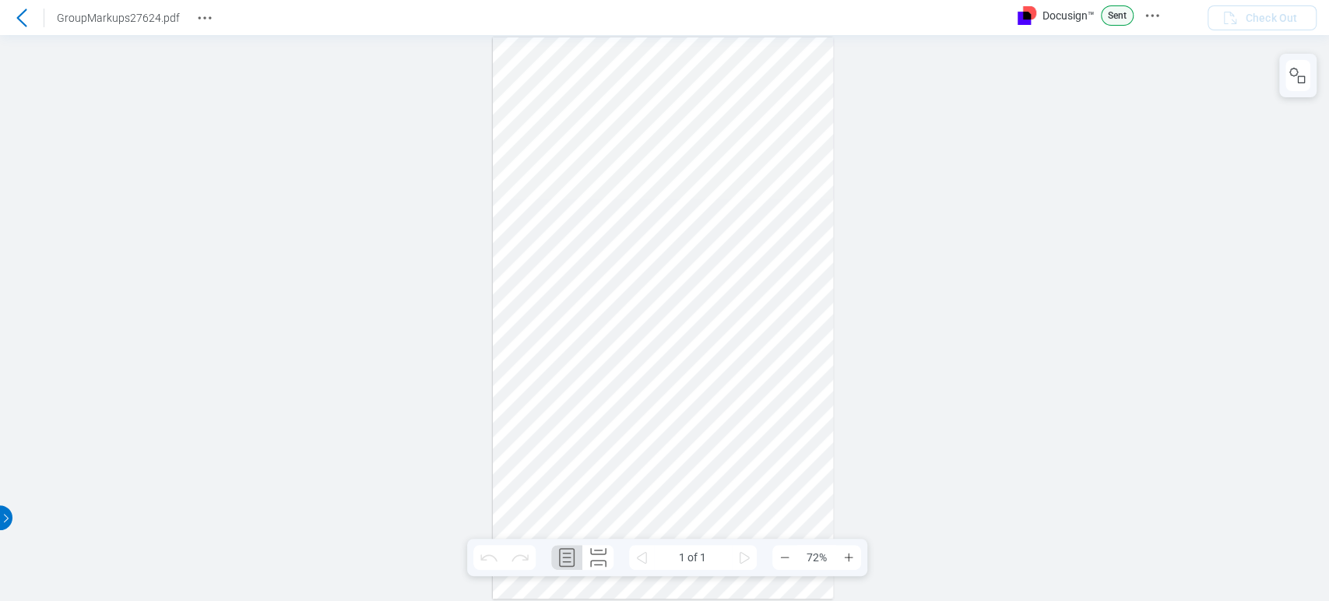
click at [22, 20] on icon at bounding box center [21, 18] width 19 height 19
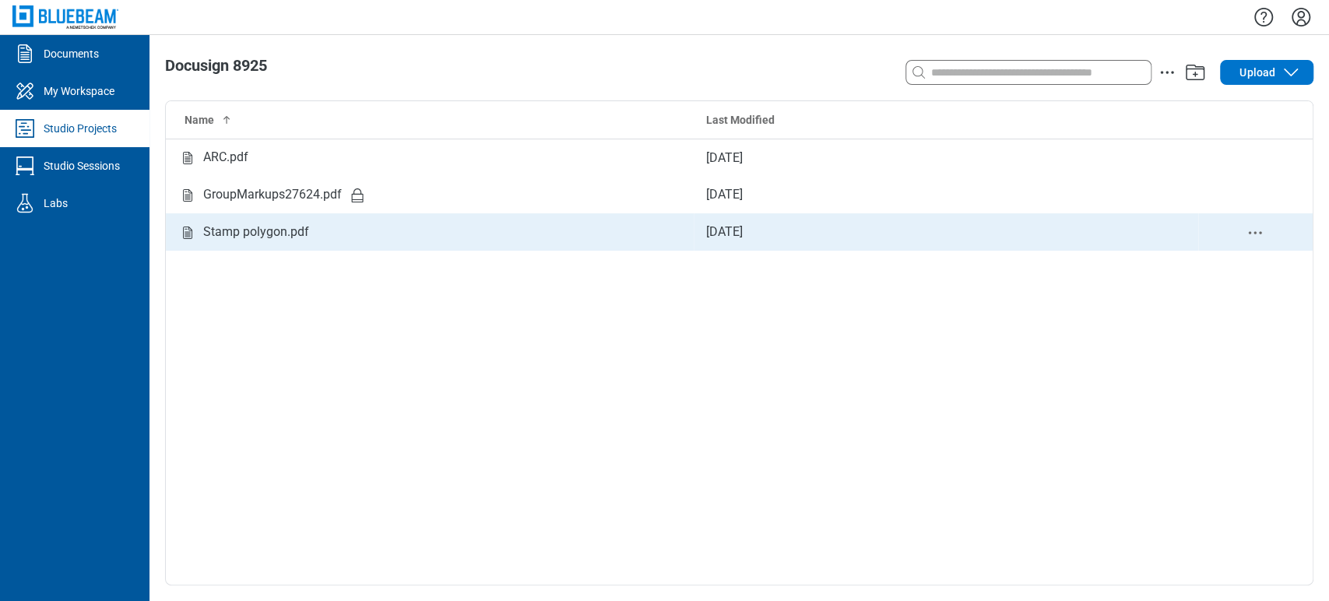
click at [229, 234] on div "Stamp polygon.pdf" at bounding box center [256, 232] width 106 height 19
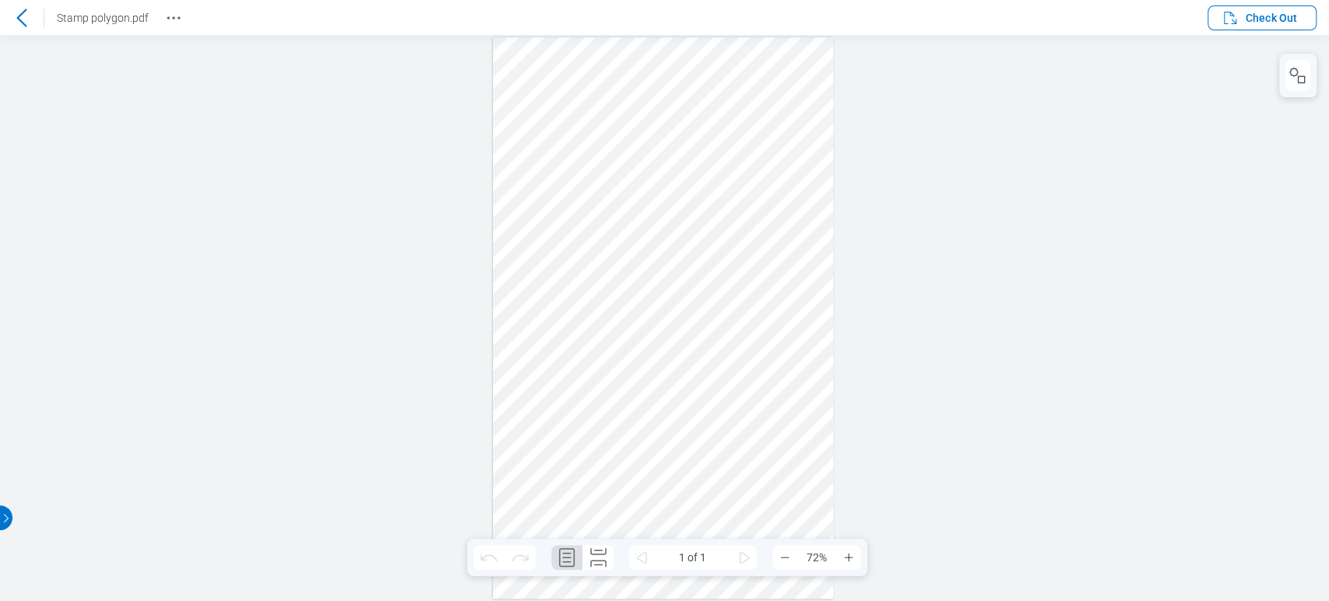
click at [21, 7] on div at bounding box center [21, 17] width 25 height 25
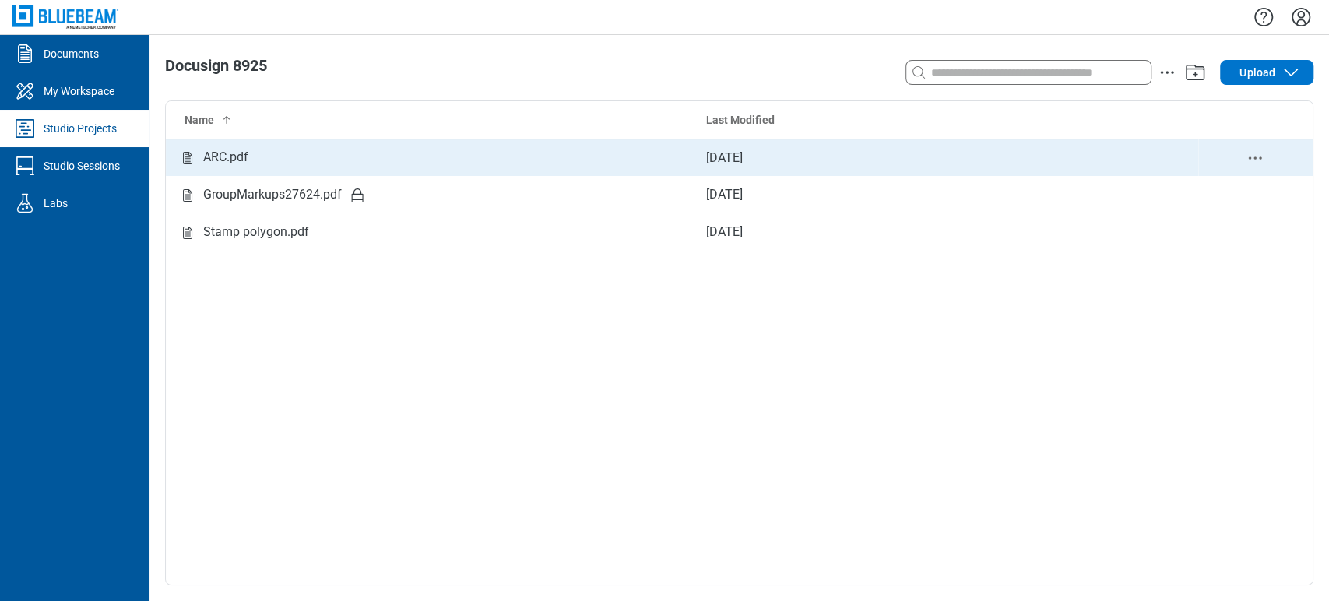
click at [205, 153] on div "ARC.pdf" at bounding box center [225, 157] width 45 height 19
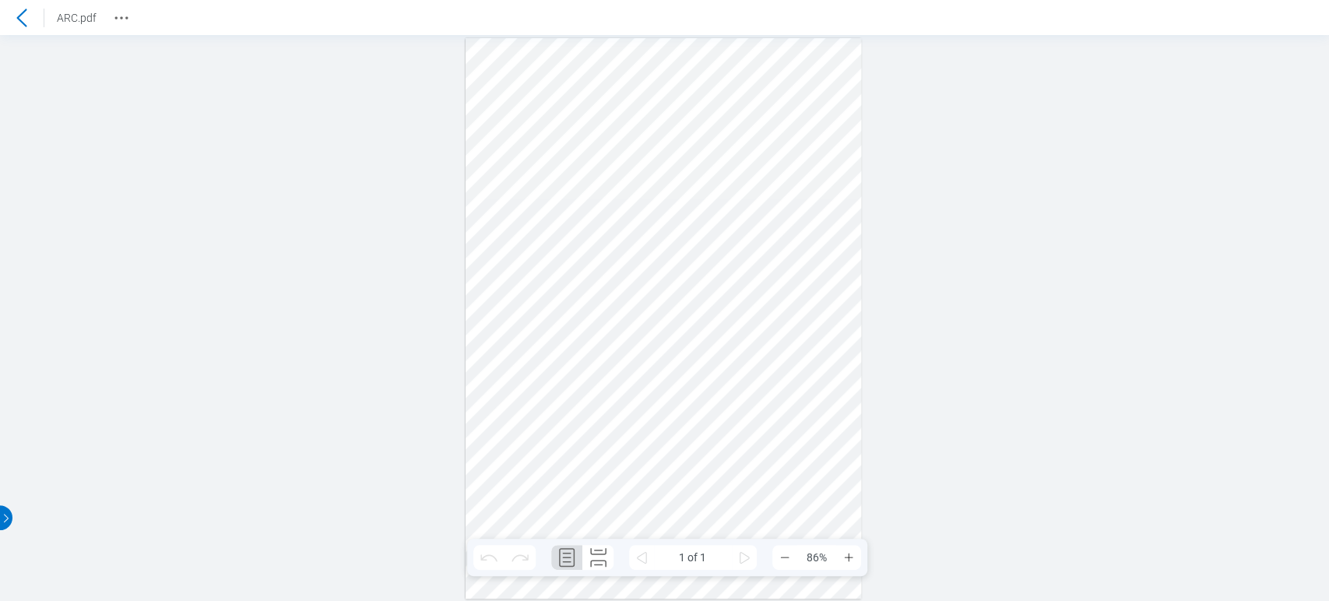
click at [26, 16] on icon at bounding box center [21, 18] width 19 height 19
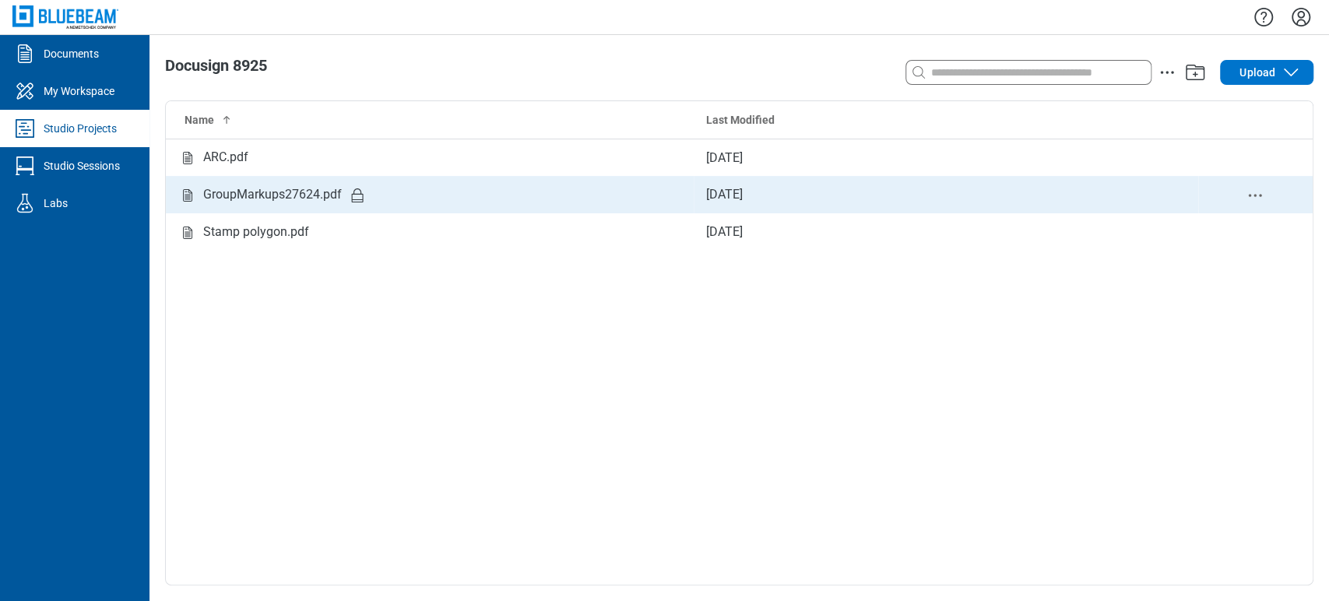
click at [266, 195] on div "GroupMarkups27624.pdf" at bounding box center [272, 194] width 139 height 19
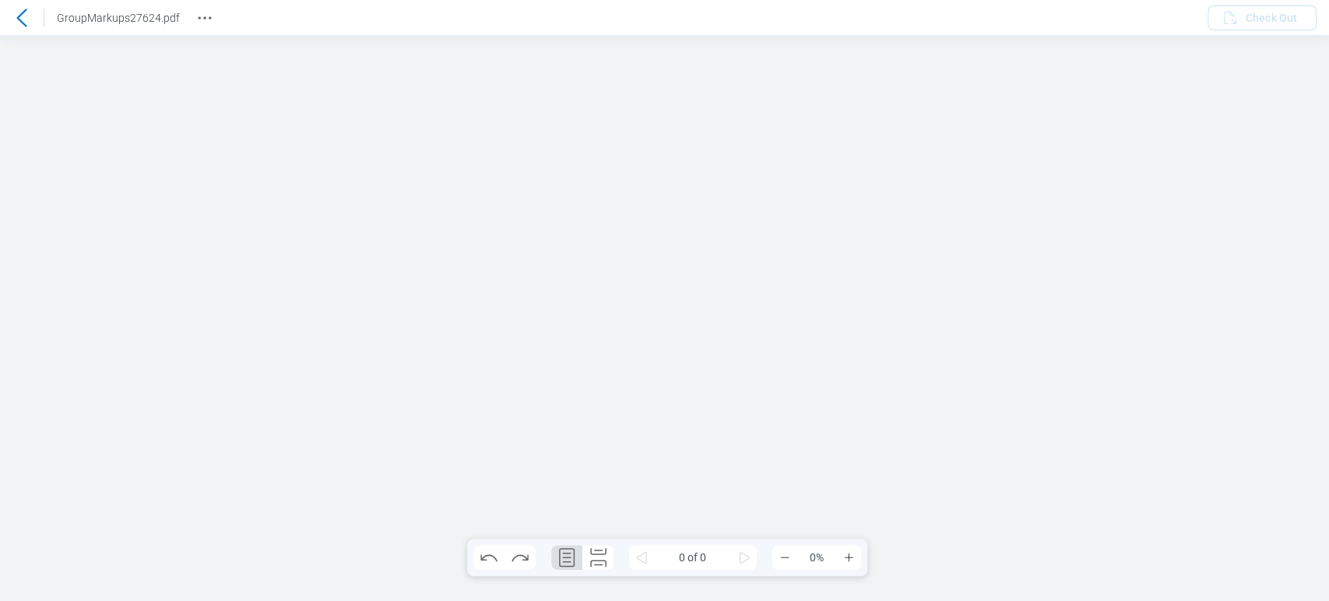
click at [19, 25] on icon at bounding box center [21, 18] width 19 height 19
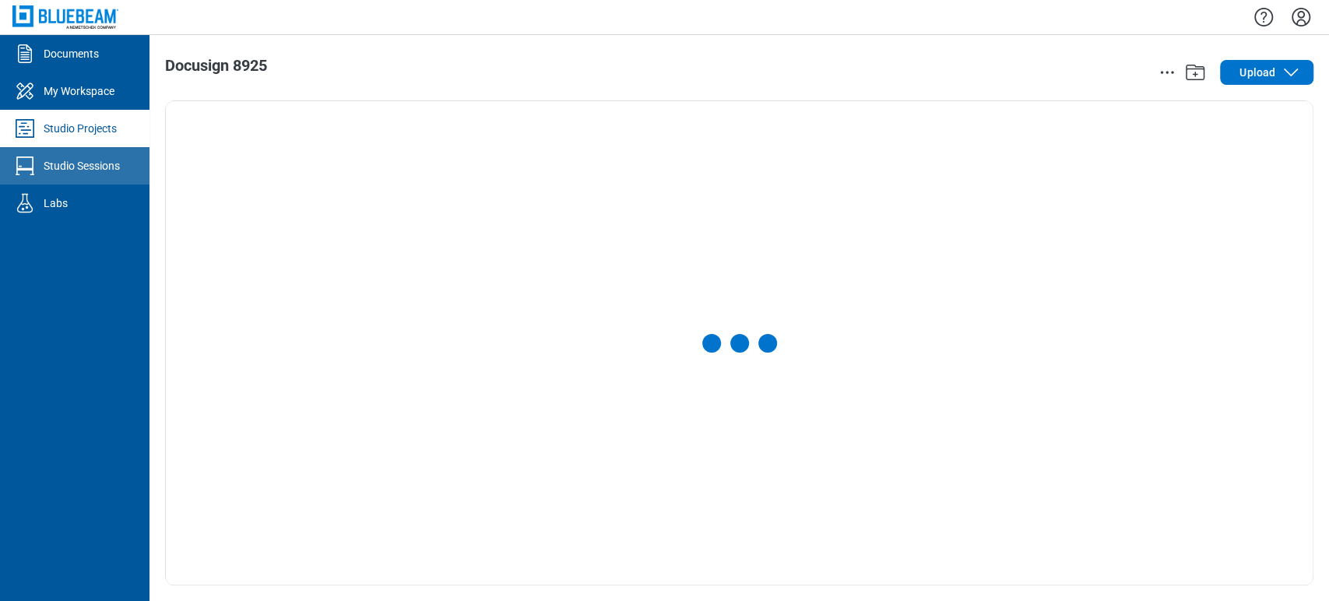
click at [93, 164] on div "Studio Sessions" at bounding box center [82, 166] width 76 height 16
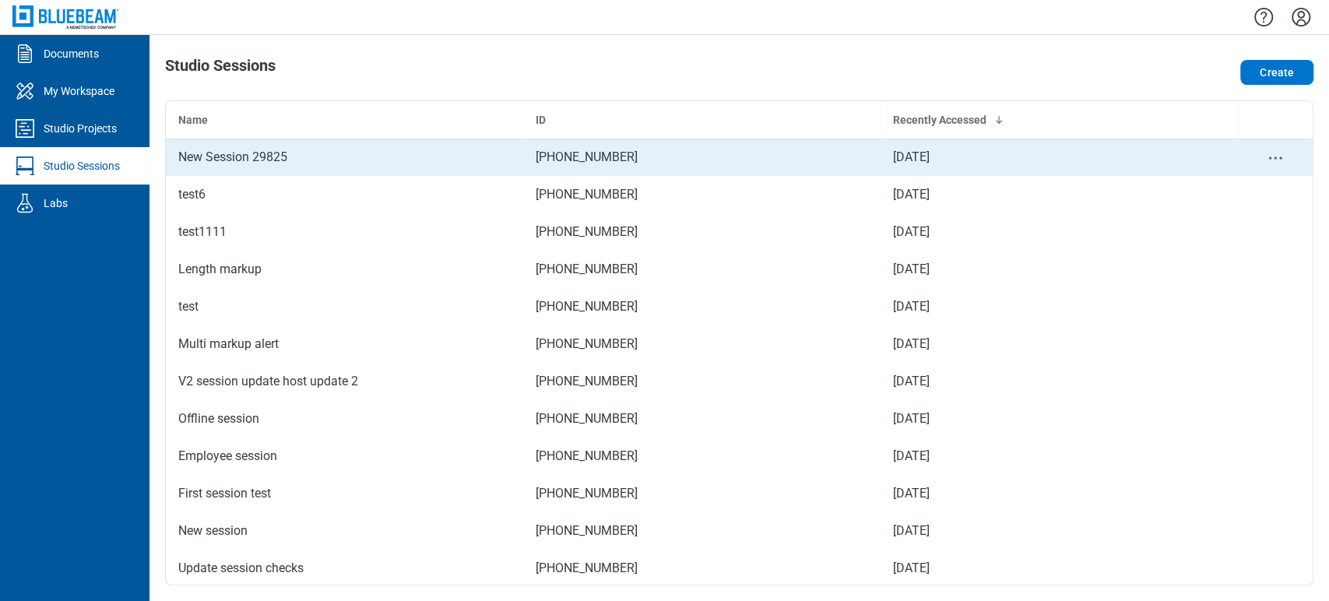
click at [258, 148] on div "New Session 29825" at bounding box center [344, 157] width 332 height 19
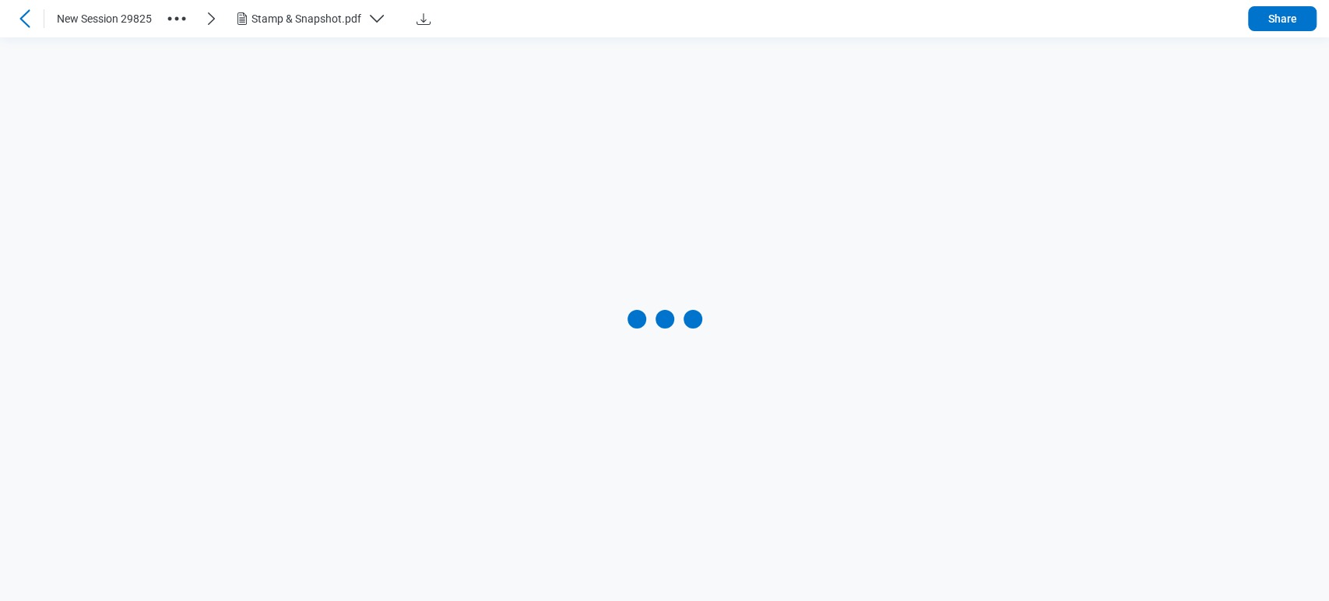
click at [26, 17] on icon at bounding box center [25, 18] width 19 height 19
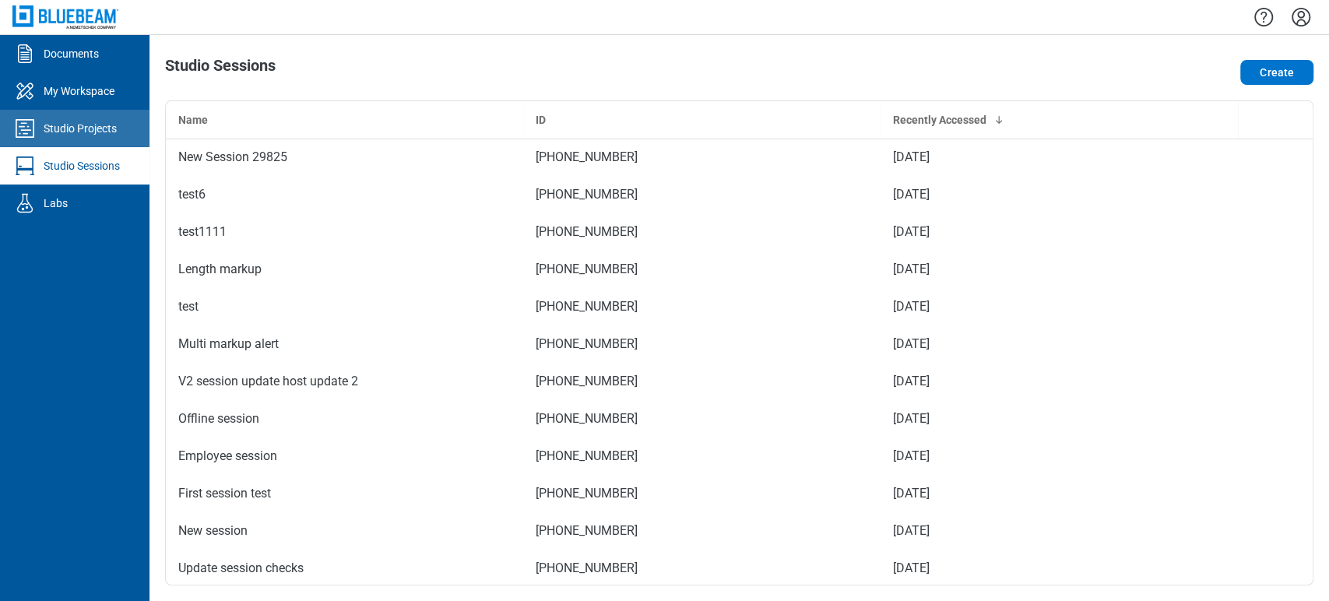
click at [64, 125] on div "Studio Projects" at bounding box center [80, 129] width 73 height 16
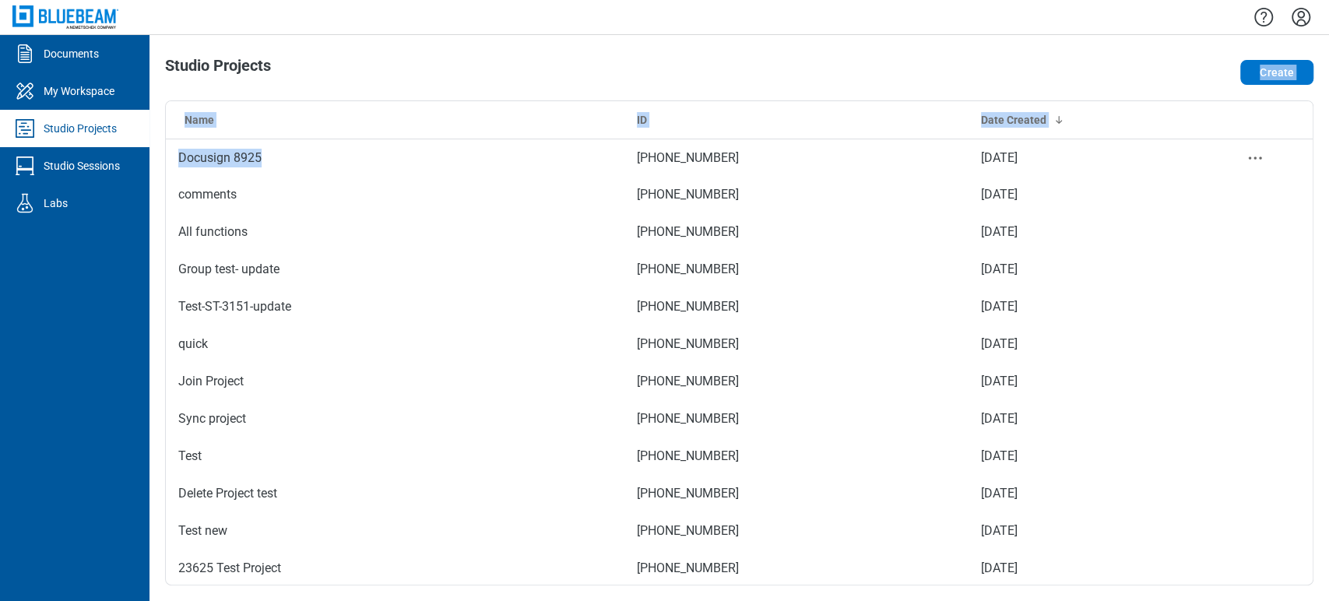
drag, startPoint x: 280, startPoint y: 147, endPoint x: 324, endPoint y: 83, distance: 78.0
click at [324, 83] on div "Studio Projects Create Name ID Date Created Docusign 8925 982-176-130 Sep 8, 20…" at bounding box center [740, 318] width 1180 height 566
click at [324, 83] on div "Studio Projects" at bounding box center [509, 72] width 689 height 31
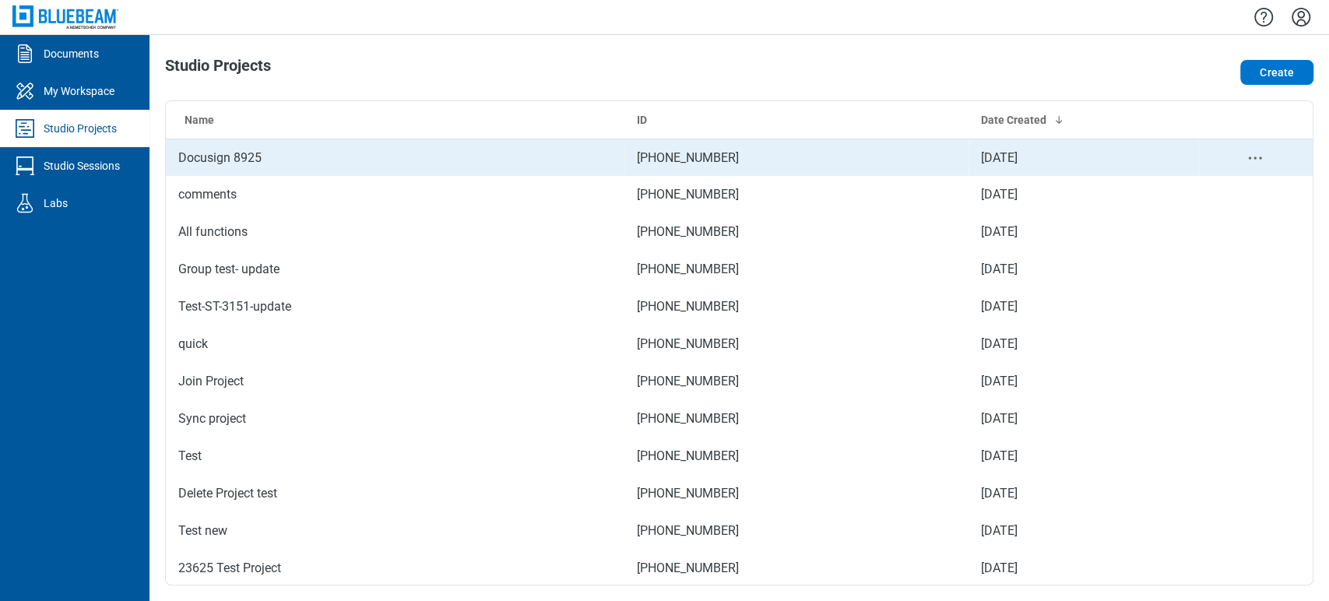
click at [286, 160] on td "Docusign 8925" at bounding box center [395, 157] width 459 height 37
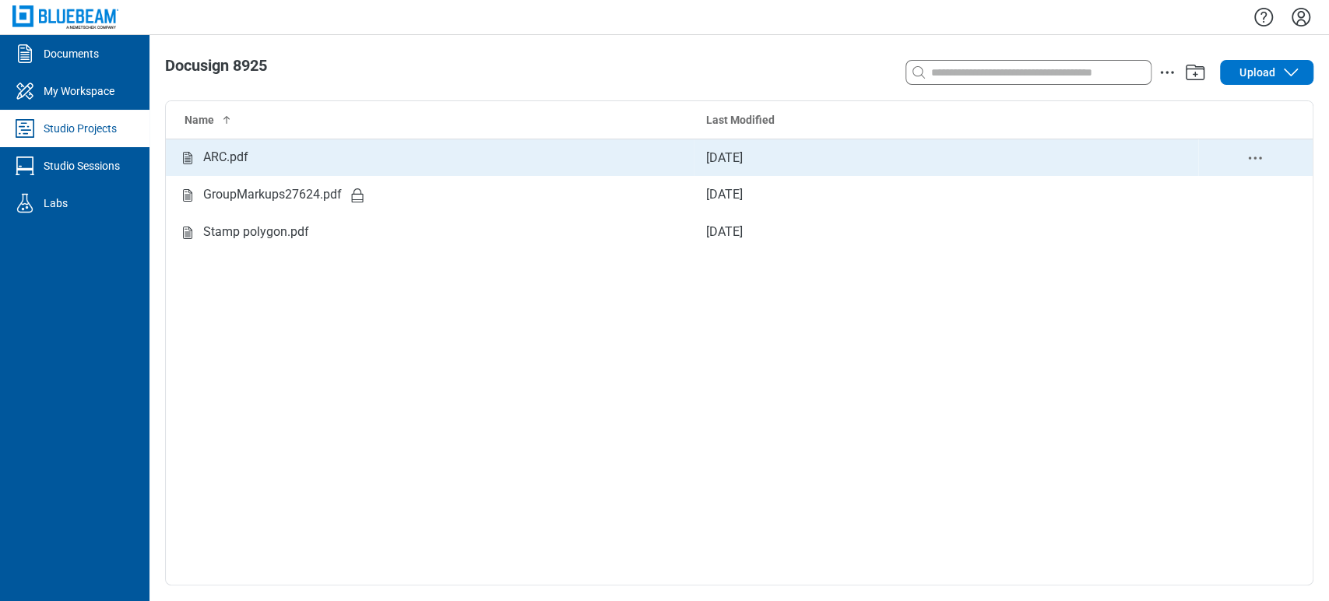
click at [262, 153] on div "ARC.pdf" at bounding box center [429, 157] width 503 height 19
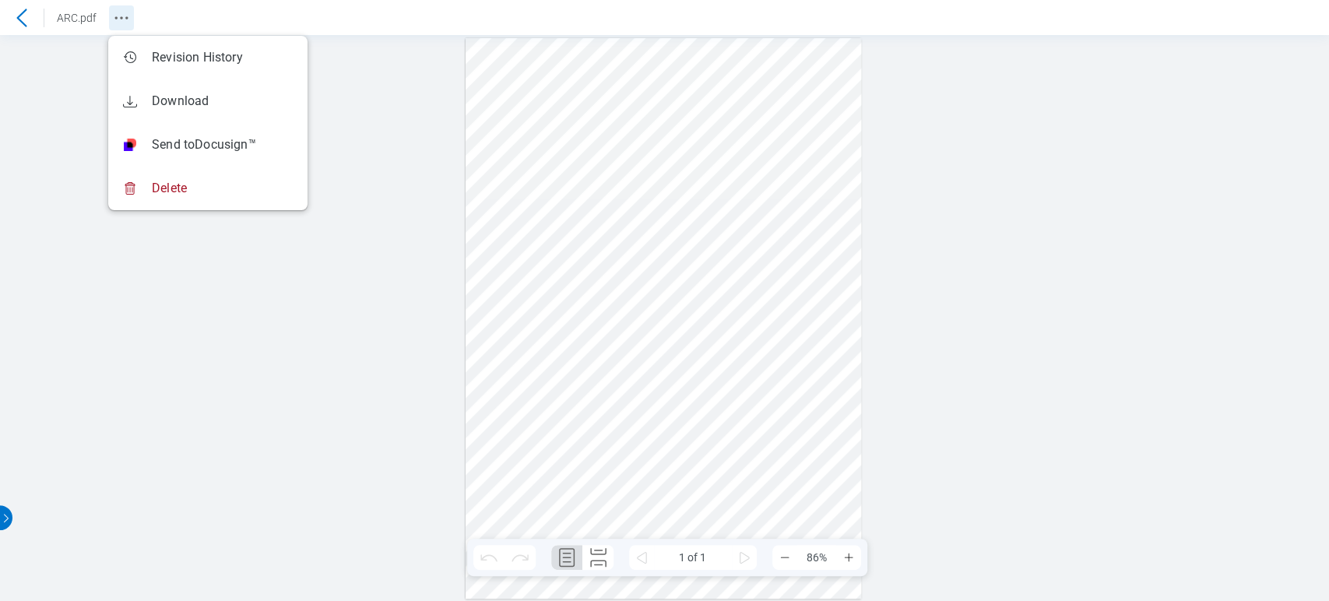
click at [114, 19] on icon "Revision History" at bounding box center [121, 18] width 19 height 19
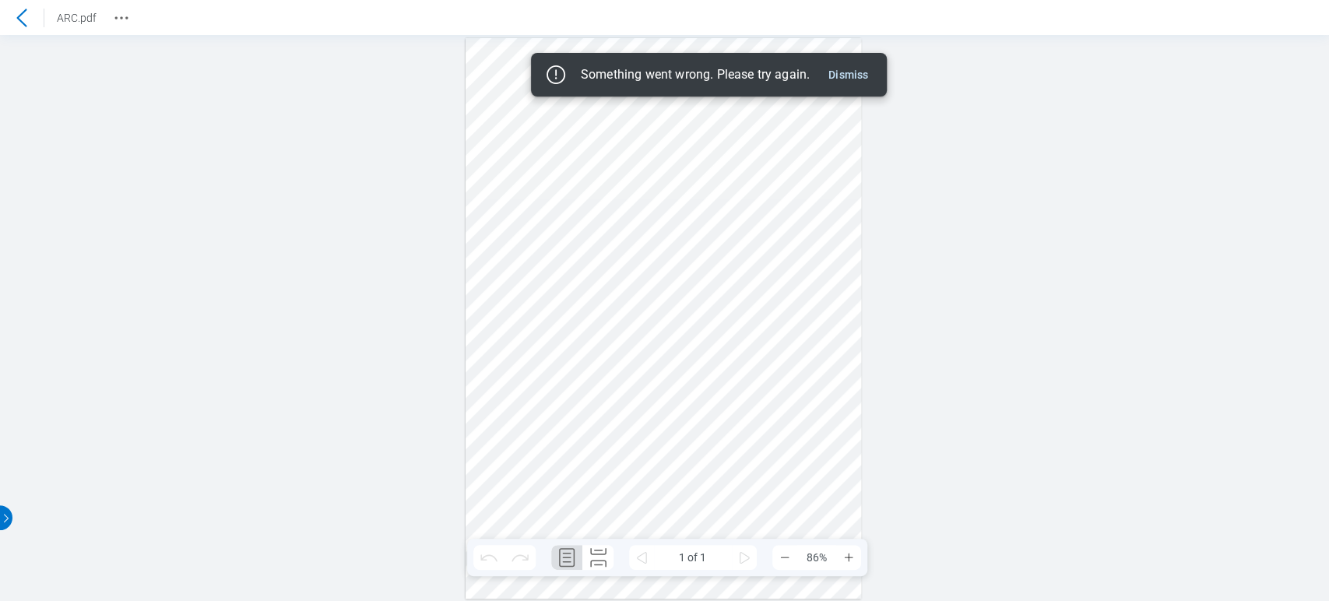
click at [851, 62] on div "Something went wrong. Please try again. Dismiss" at bounding box center [709, 74] width 331 height 25
click at [847, 73] on button "Dismiss" at bounding box center [848, 74] width 52 height 19
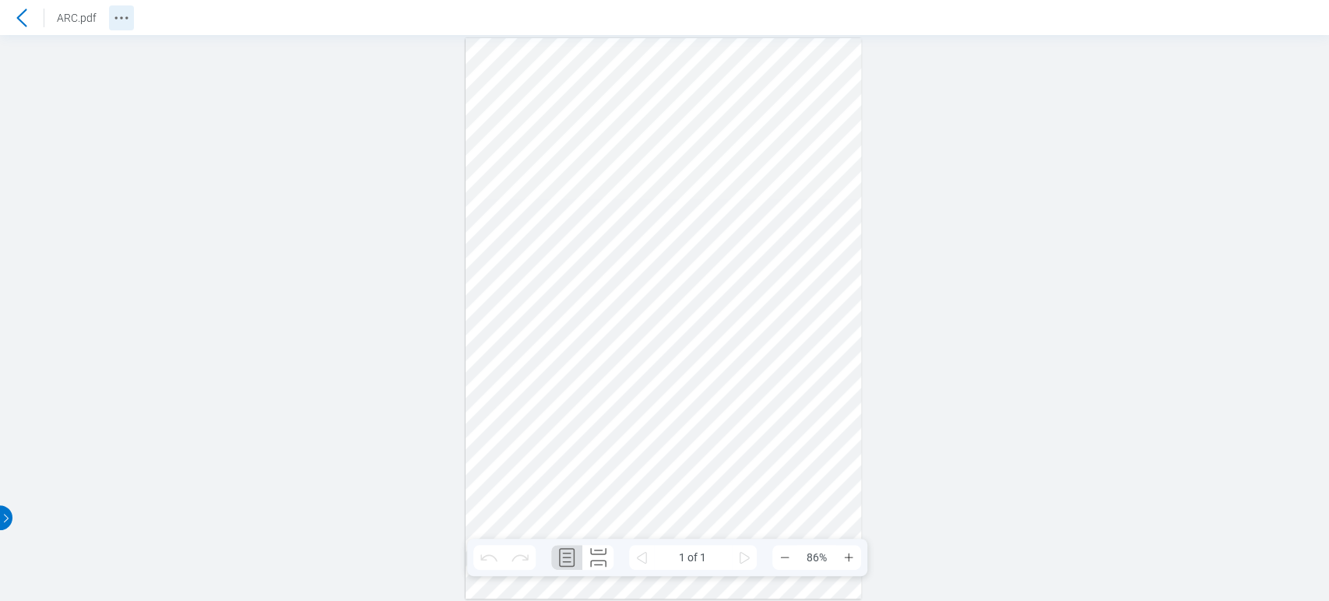
click at [131, 20] on button "Revision History" at bounding box center [121, 17] width 25 height 25
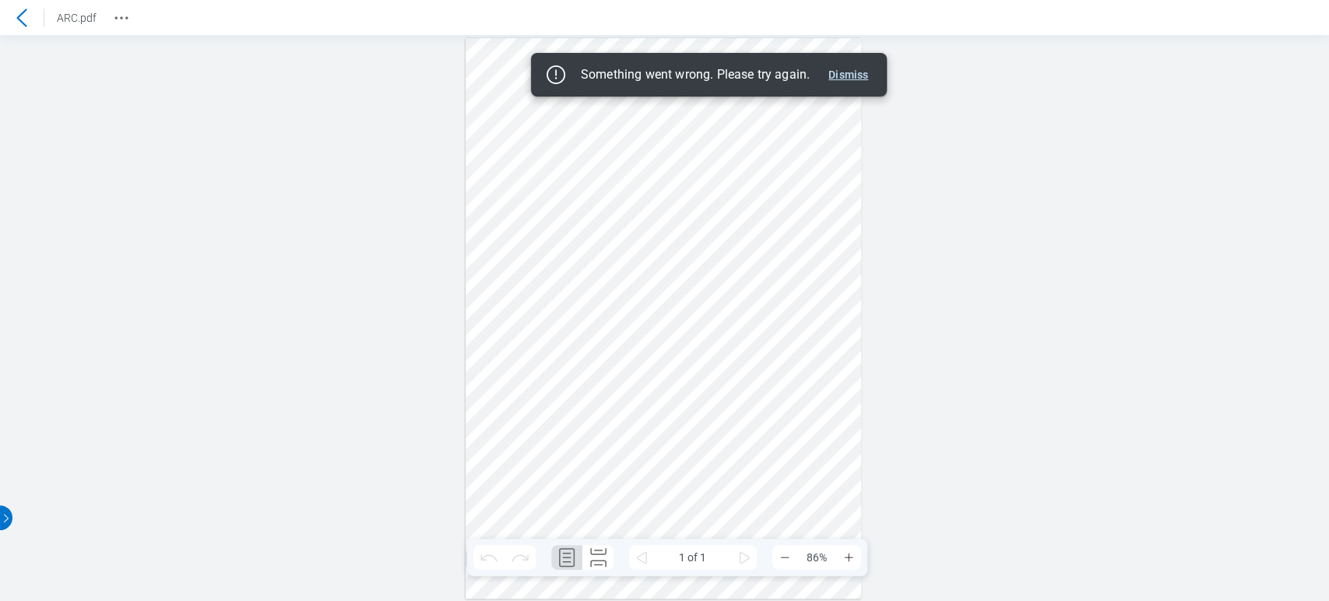
click at [867, 69] on button "Dismiss" at bounding box center [848, 74] width 52 height 19
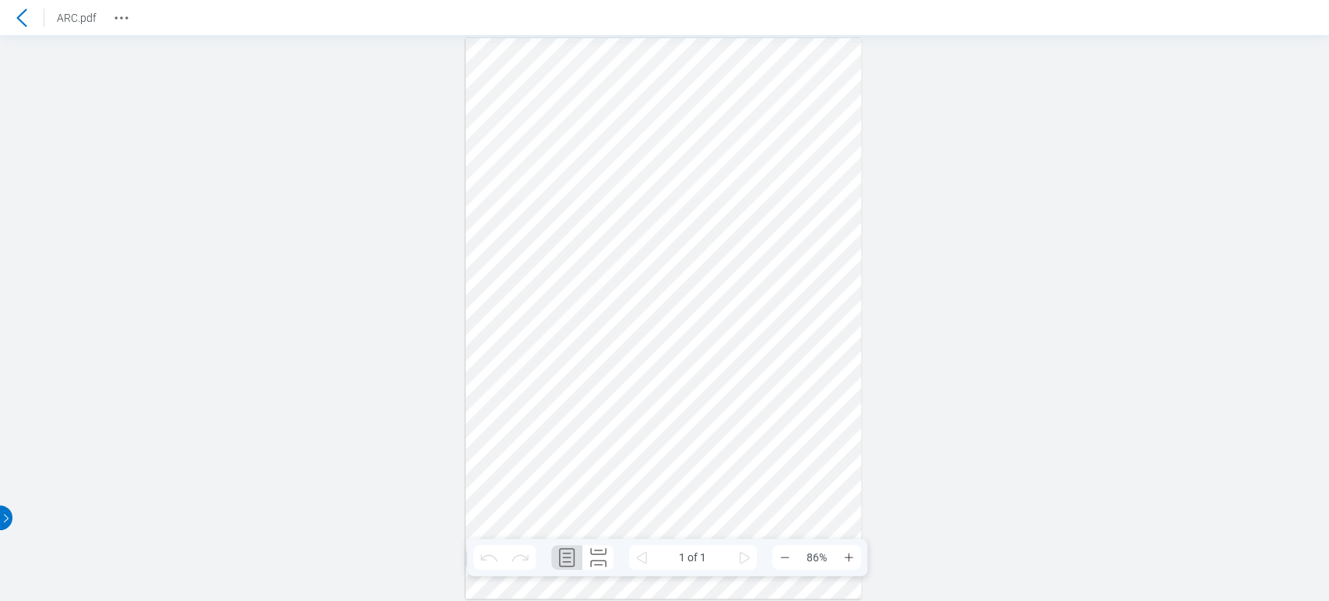
click at [24, 13] on icon at bounding box center [21, 18] width 19 height 19
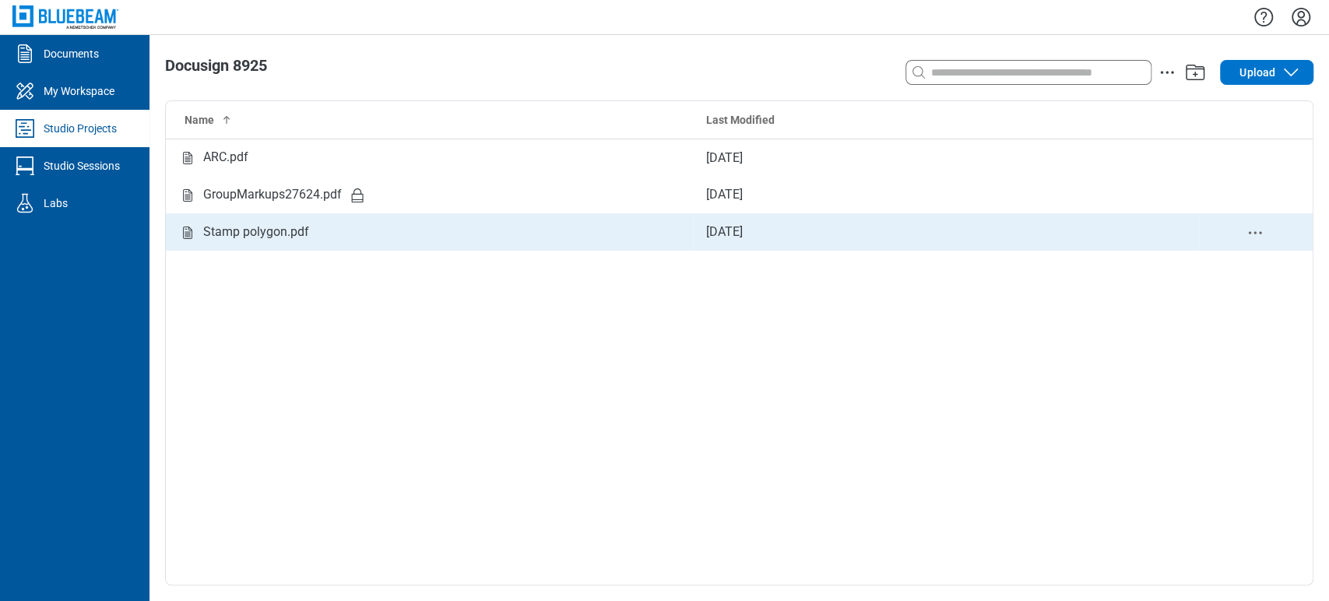
click at [294, 229] on div "Stamp polygon.pdf" at bounding box center [256, 232] width 106 height 19
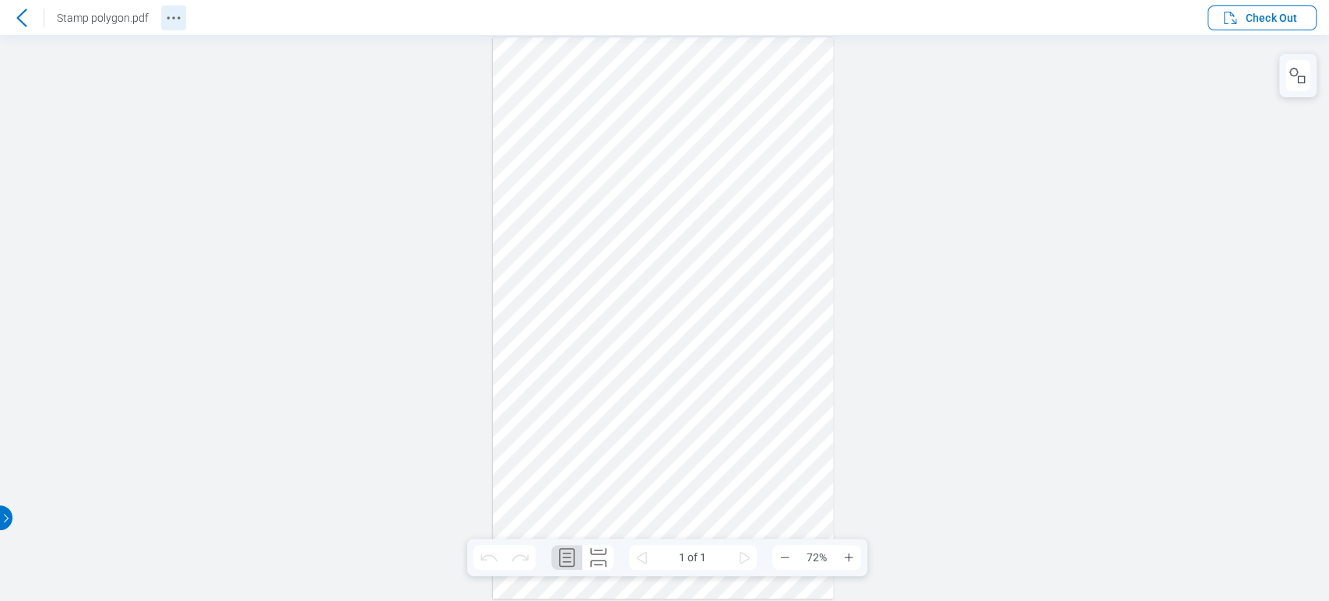
click at [164, 20] on icon "Revision History" at bounding box center [173, 18] width 19 height 19
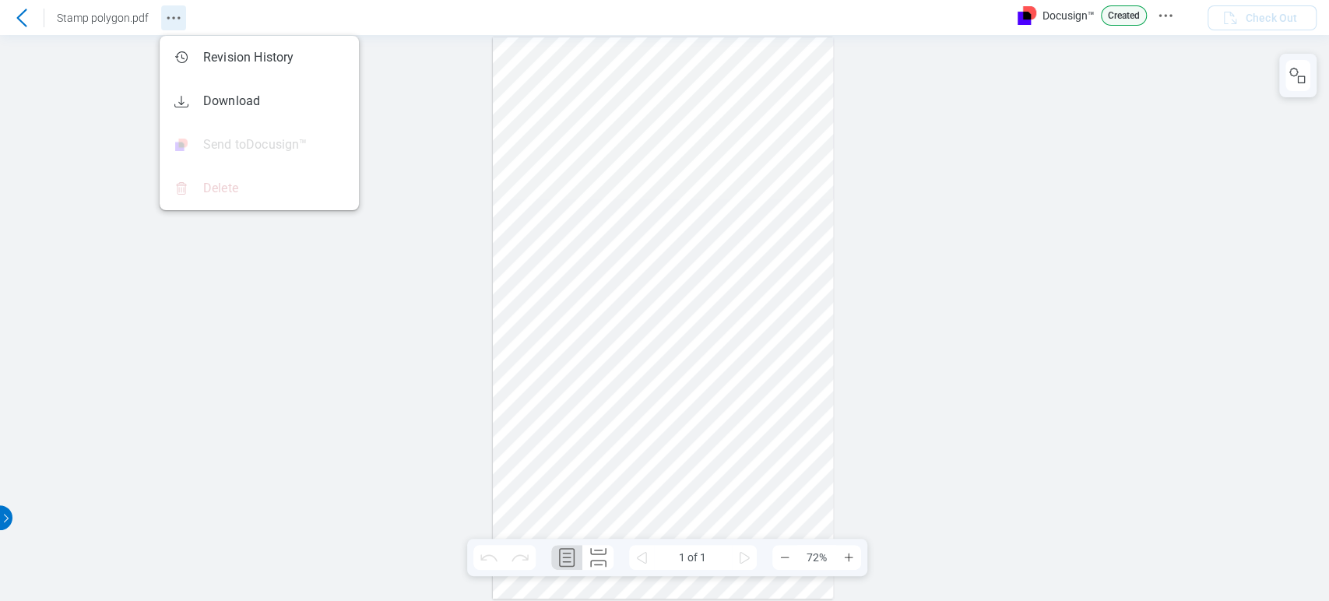
click at [164, 12] on icon "Revision History" at bounding box center [173, 18] width 19 height 19
click at [1163, 10] on icon "Docusign Menu" at bounding box center [1165, 15] width 19 height 19
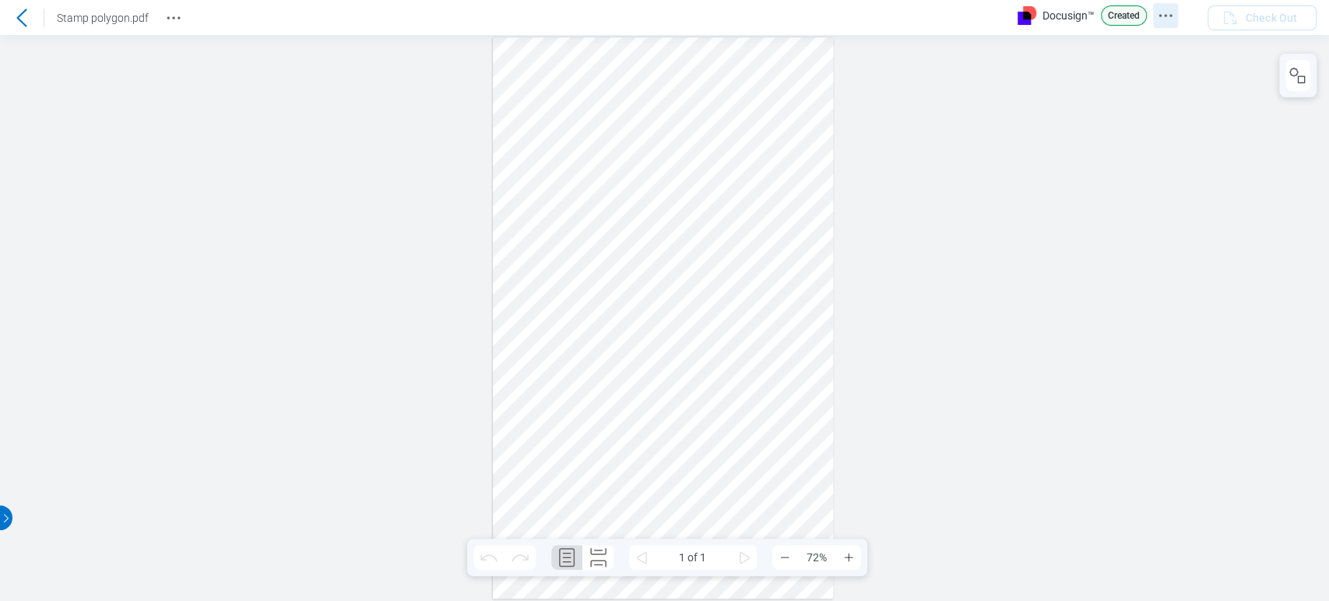
click at [1163, 16] on icon "Docusign Menu" at bounding box center [1165, 15] width 19 height 19
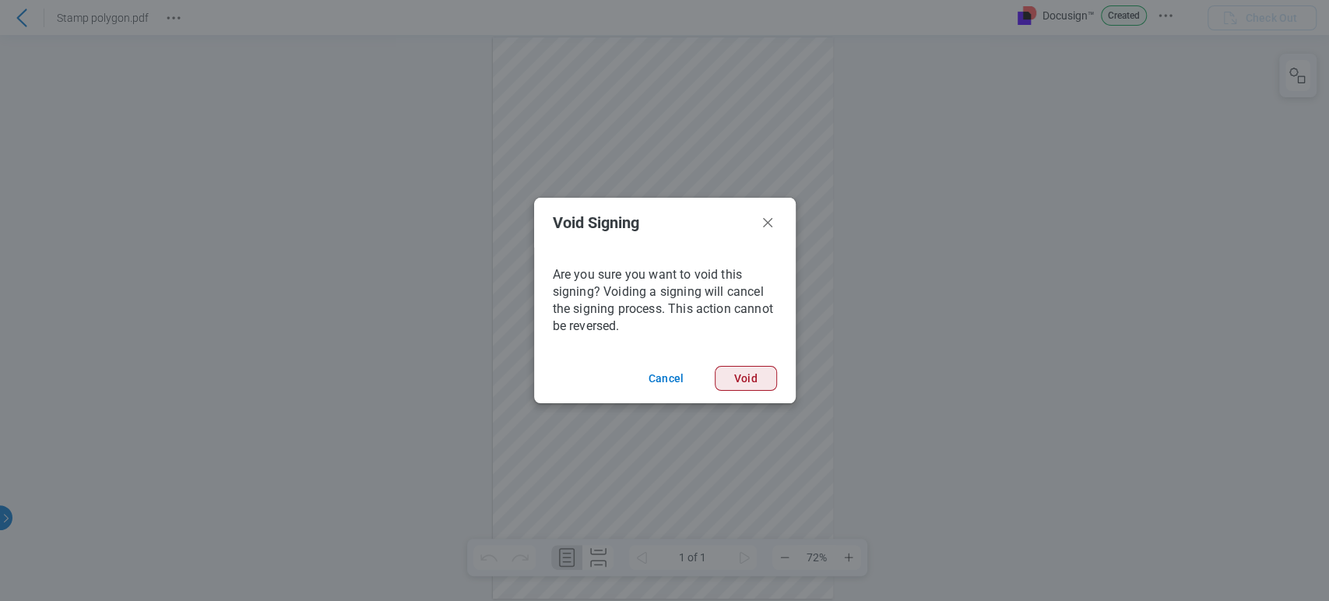
click at [756, 374] on button "Void" at bounding box center [746, 378] width 62 height 25
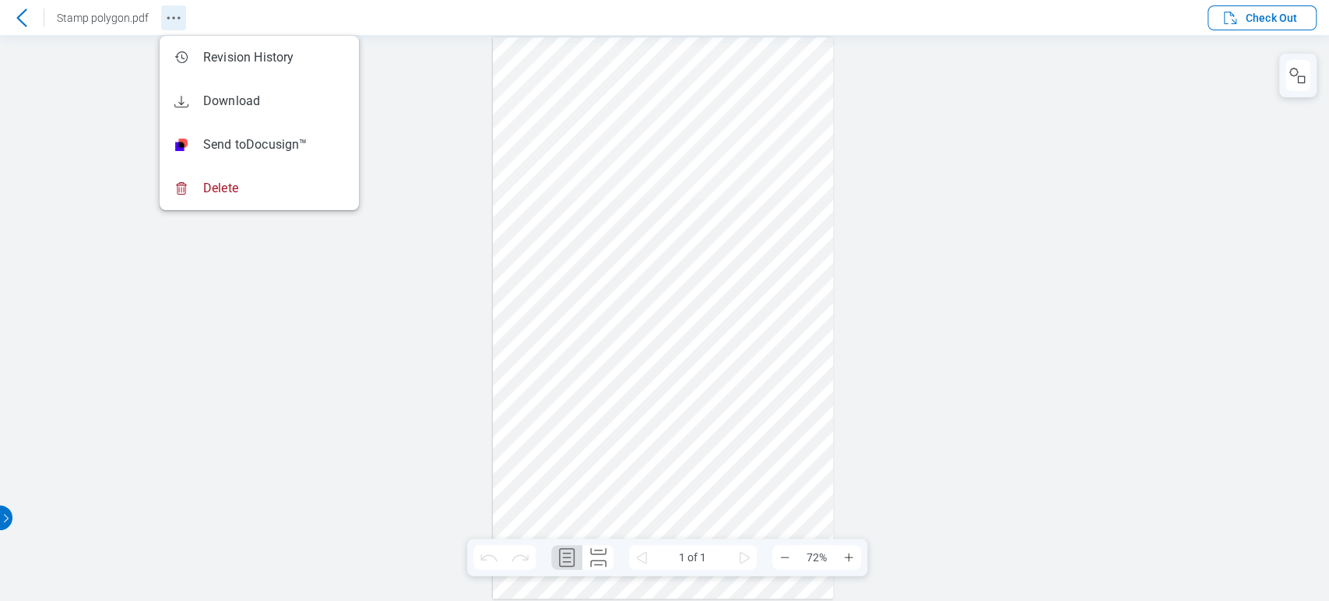
click at [168, 23] on icon "Revision History" at bounding box center [173, 18] width 19 height 19
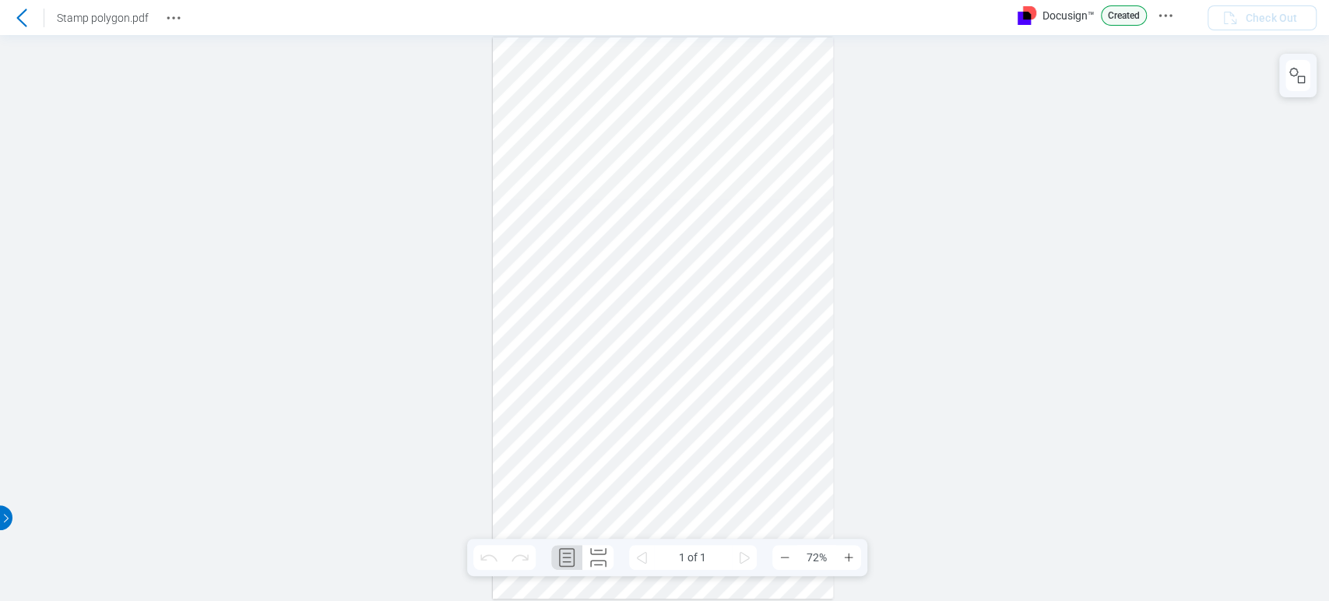
click at [19, 12] on icon at bounding box center [21, 18] width 19 height 19
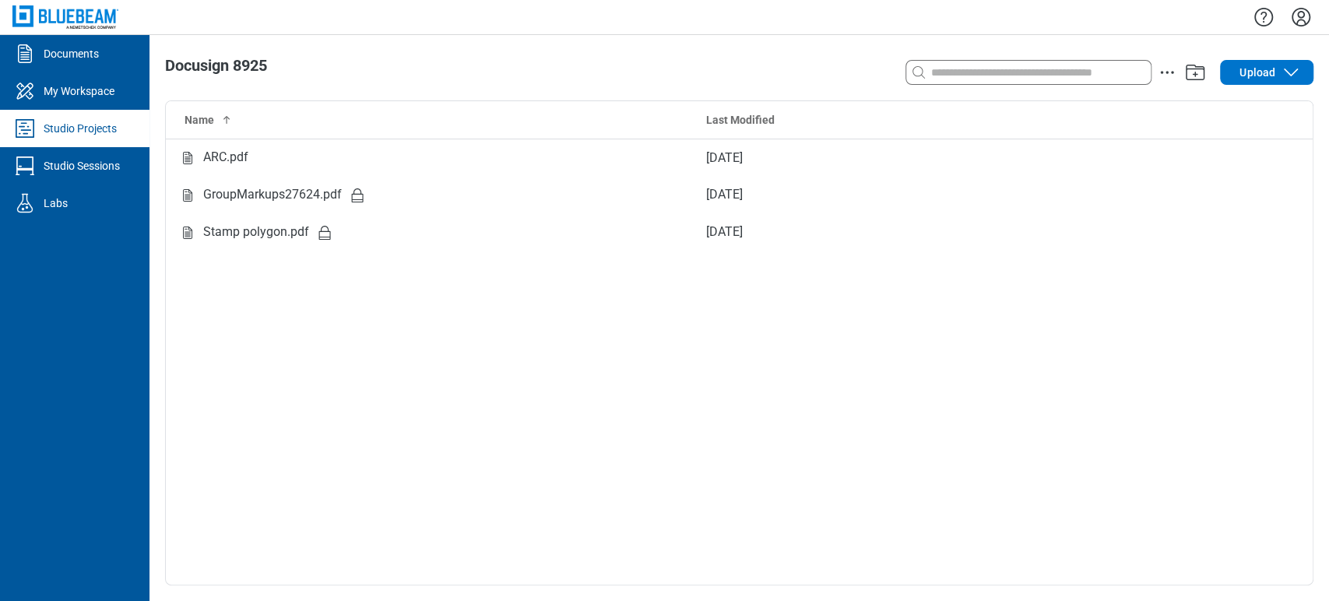
click at [82, 123] on div "Studio Projects" at bounding box center [80, 129] width 73 height 16
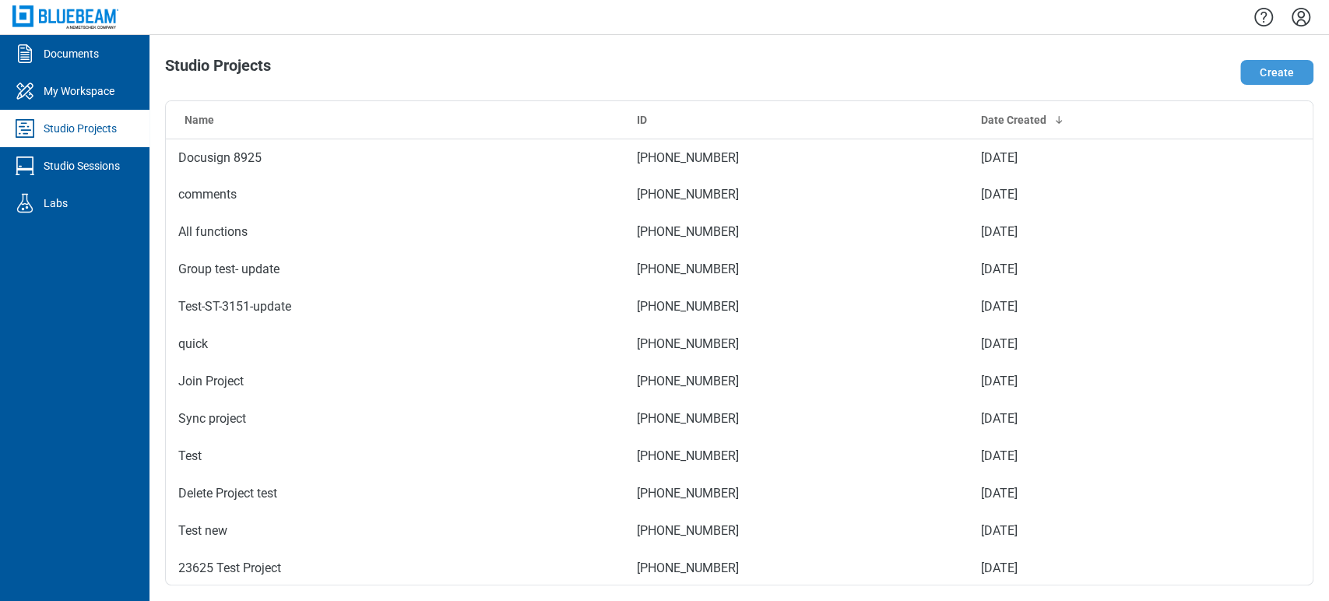
click at [1267, 72] on button "Create" at bounding box center [1276, 72] width 73 height 25
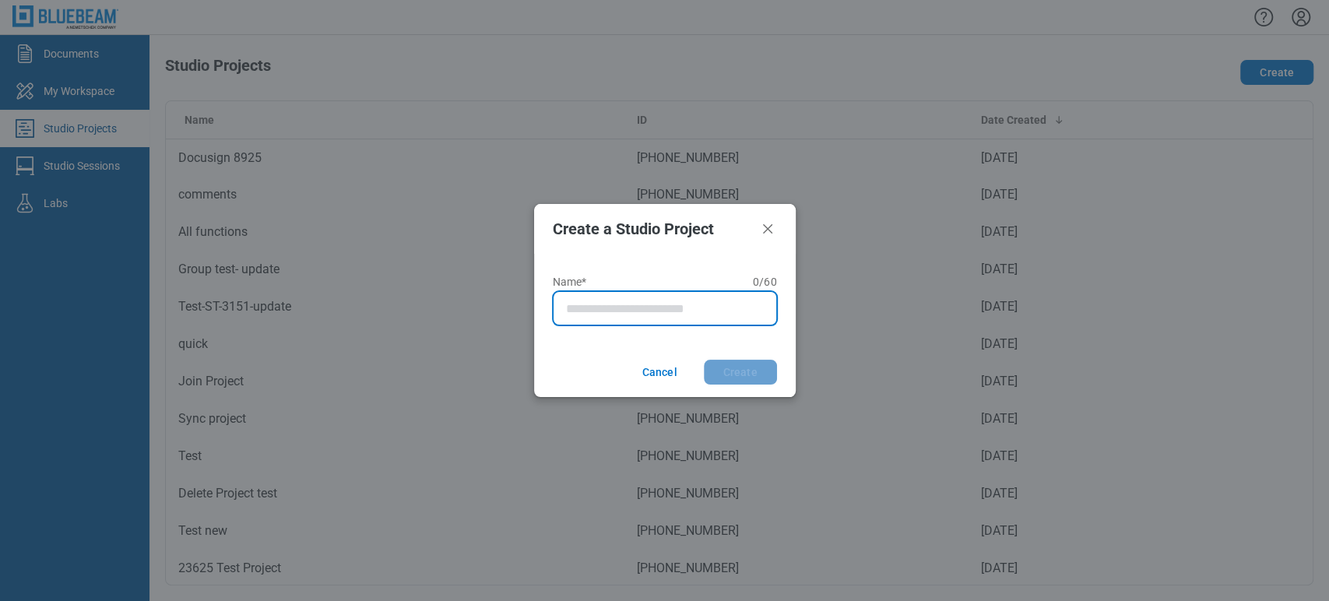
click at [658, 312] on input "Name* 0 of 60 characters 0 / 60" at bounding box center [668, 308] width 204 height 19
type input "**********"
click at [704, 360] on button "Create" at bounding box center [740, 372] width 73 height 25
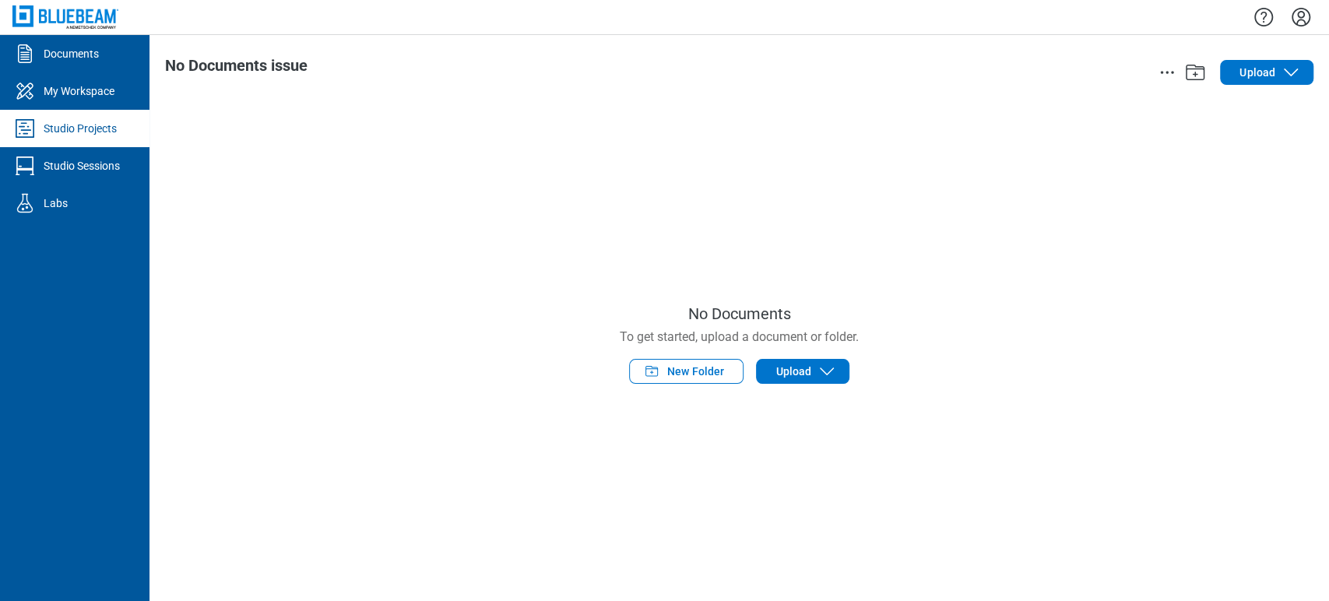
click at [804, 389] on div "No Documents To get started, upload a document or folder. New Folder Upload" at bounding box center [739, 342] width 1149 height 485
click at [811, 360] on button "Upload" at bounding box center [802, 371] width 93 height 25
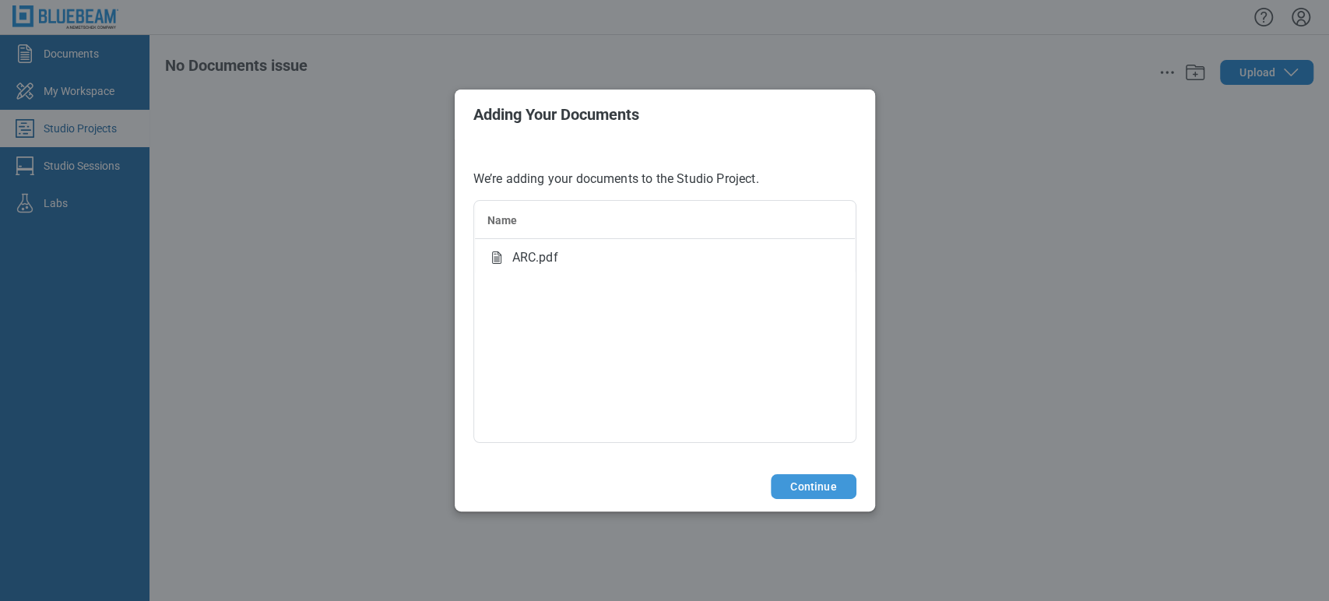
click at [794, 485] on button "Continue" at bounding box center [813, 486] width 85 height 25
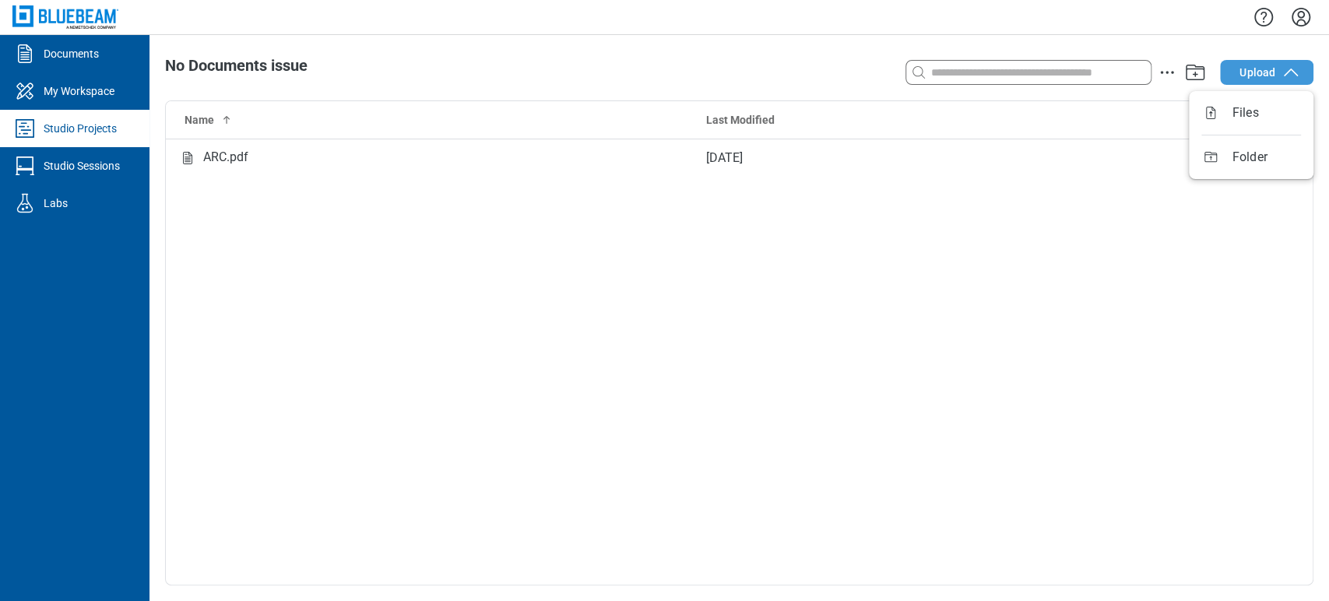
click at [1273, 79] on span "Upload" at bounding box center [1258, 73] width 36 height 16
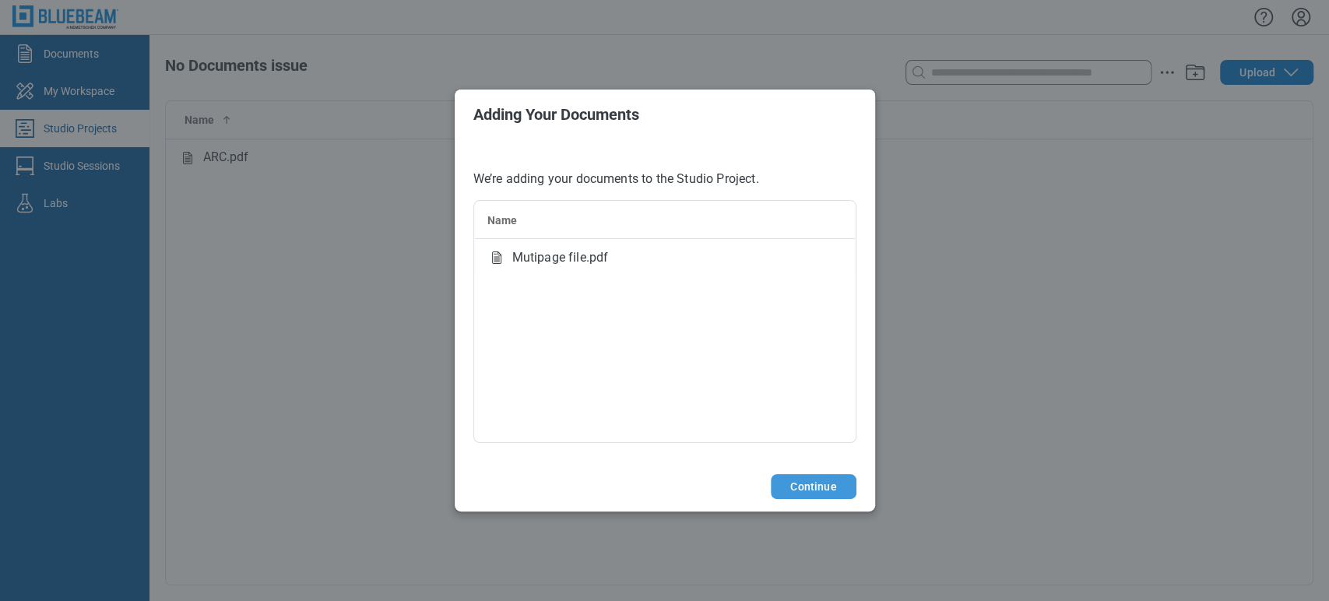
click at [822, 488] on button "Continue" at bounding box center [813, 486] width 85 height 25
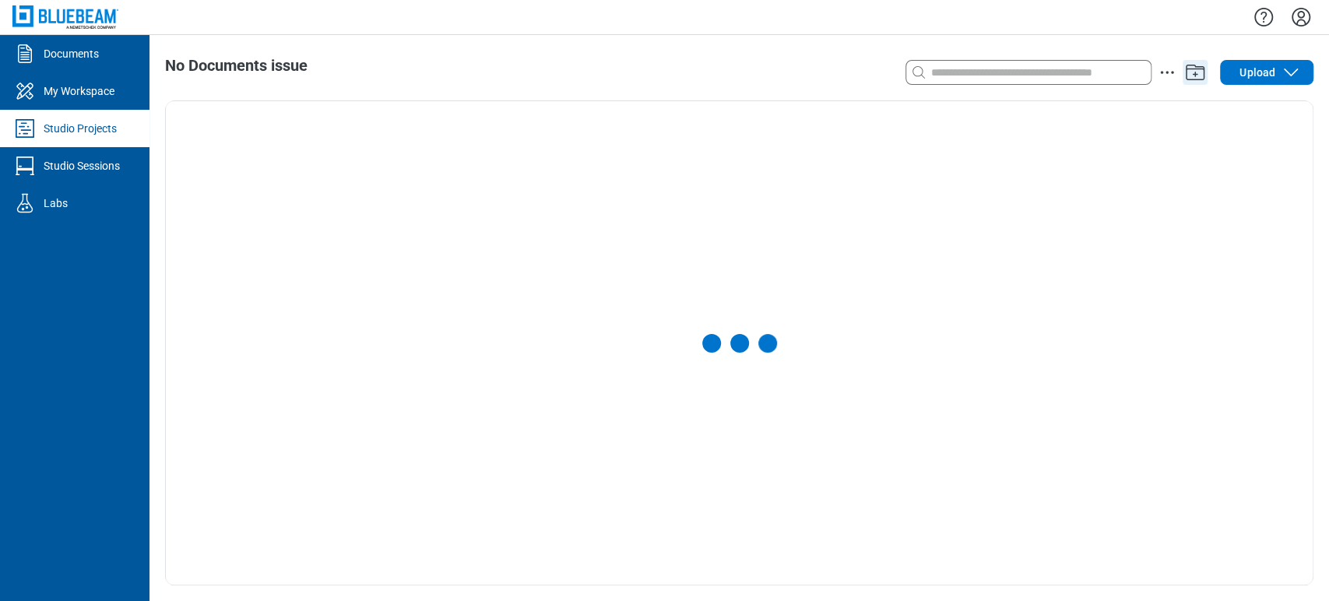
click at [1194, 74] on icon "Add" at bounding box center [1195, 73] width 19 height 16
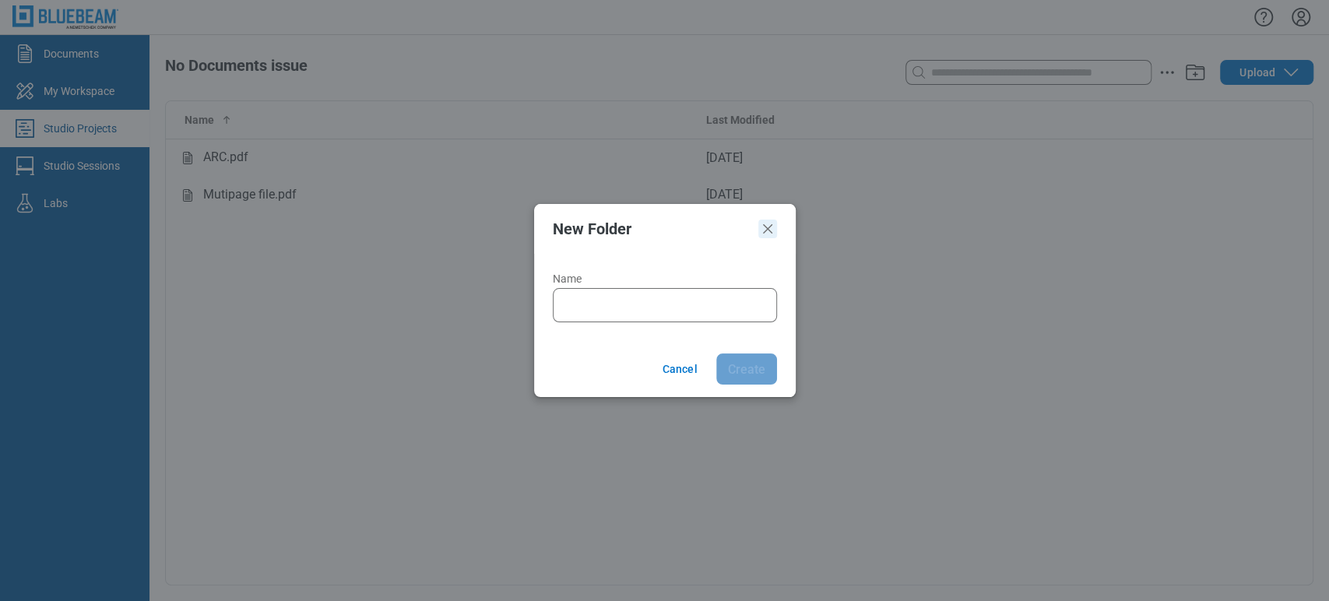
drag, startPoint x: 765, startPoint y: 229, endPoint x: 786, endPoint y: 223, distance: 21.2
click at [765, 230] on icon "Close" at bounding box center [767, 229] width 19 height 19
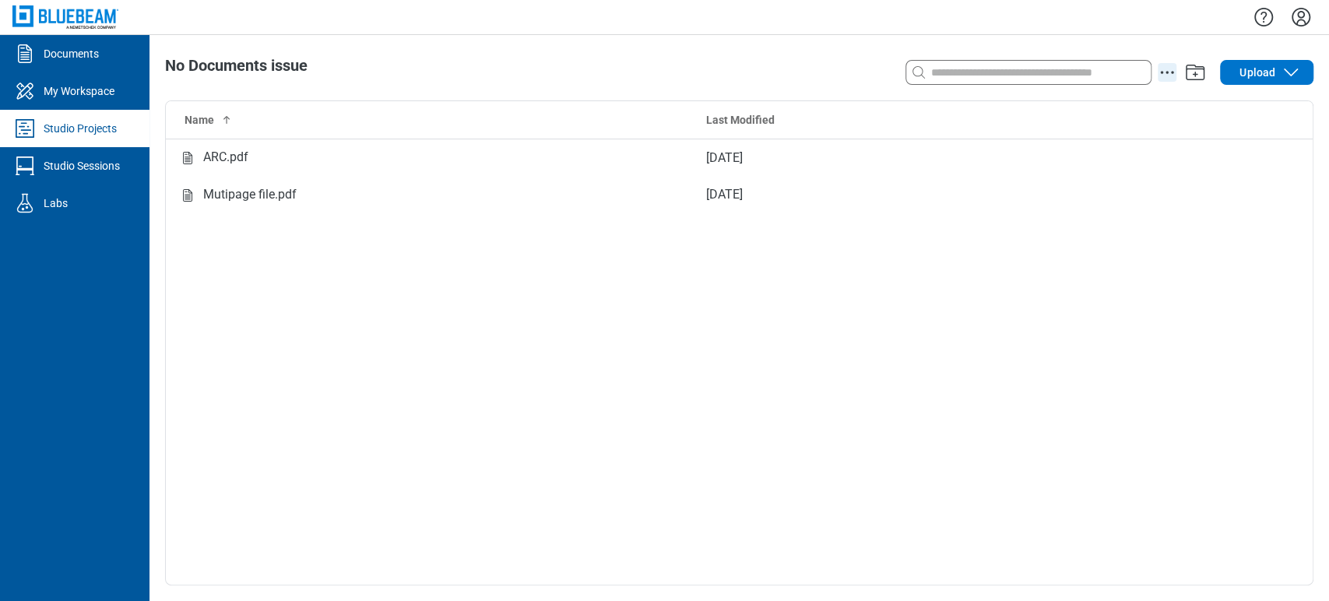
click at [1166, 65] on icon "action-menu" at bounding box center [1167, 72] width 19 height 19
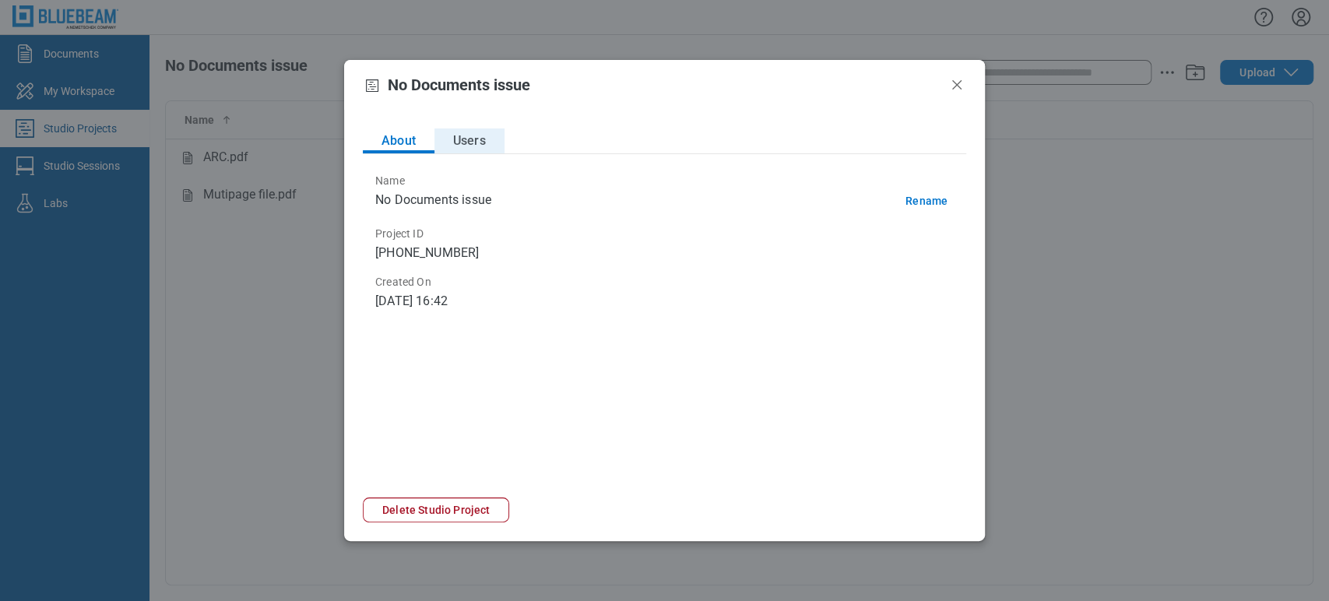
click at [463, 146] on button "Users" at bounding box center [470, 140] width 70 height 25
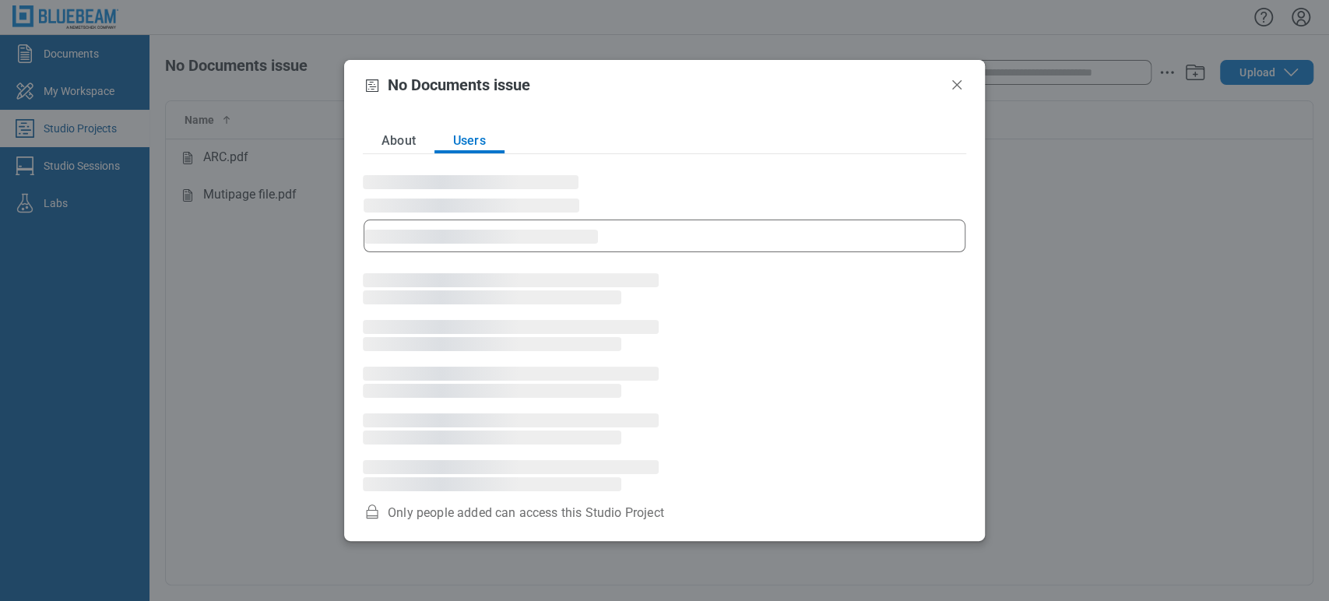
click at [498, 235] on span "‌" at bounding box center [481, 237] width 234 height 14
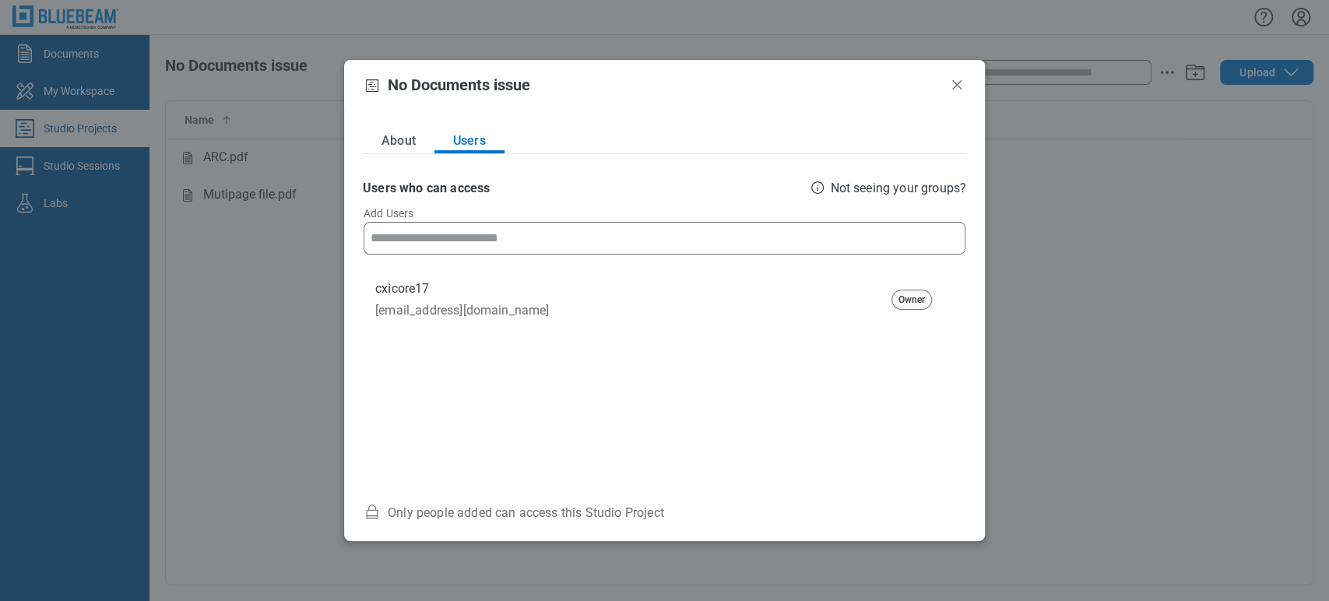
click at [498, 235] on input at bounding box center [664, 238] width 600 height 31
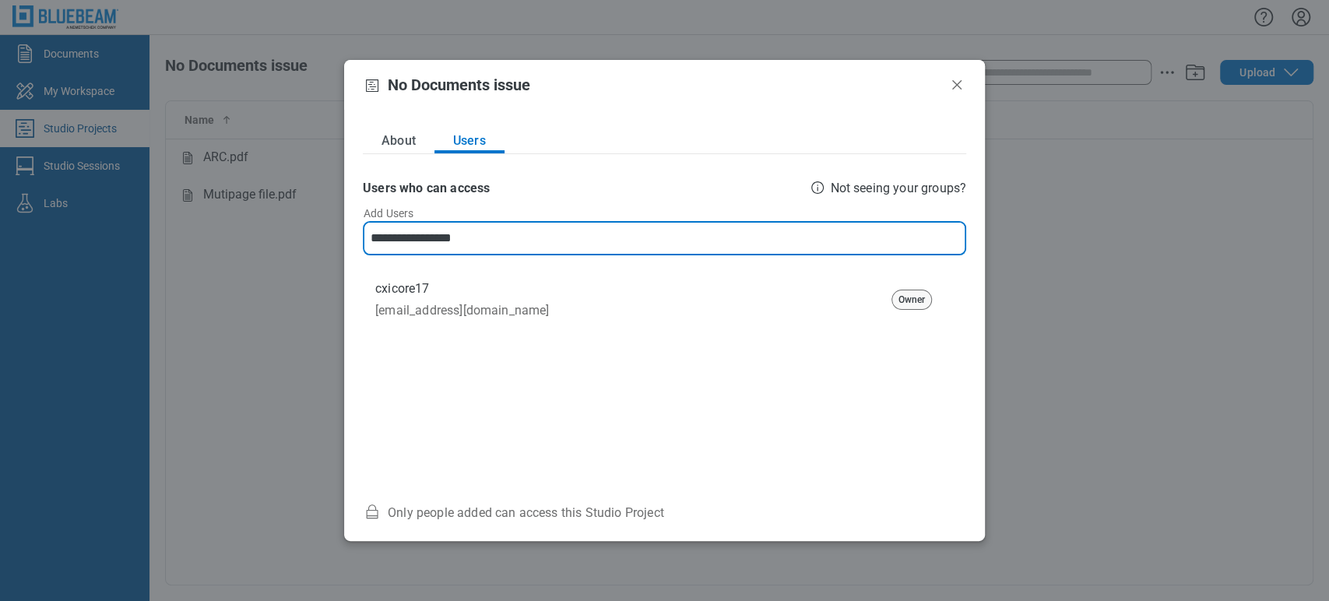
type input "**********"
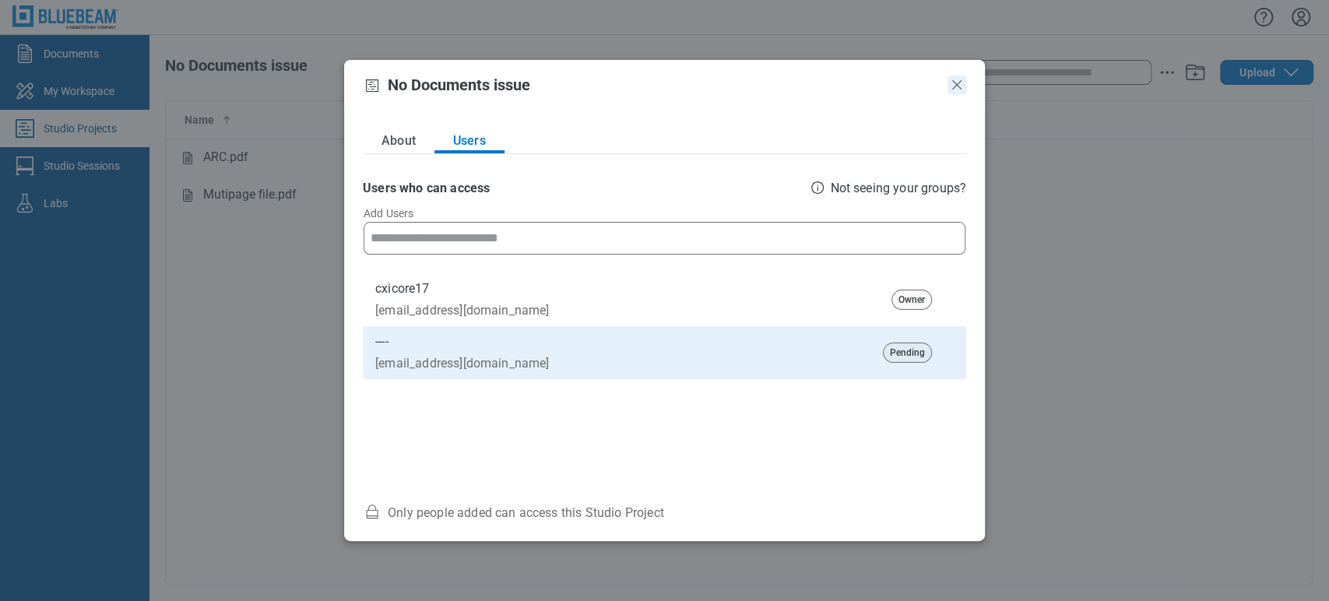
click at [951, 86] on icon "Close" at bounding box center [957, 85] width 19 height 19
